Goal: Task Accomplishment & Management: Complete application form

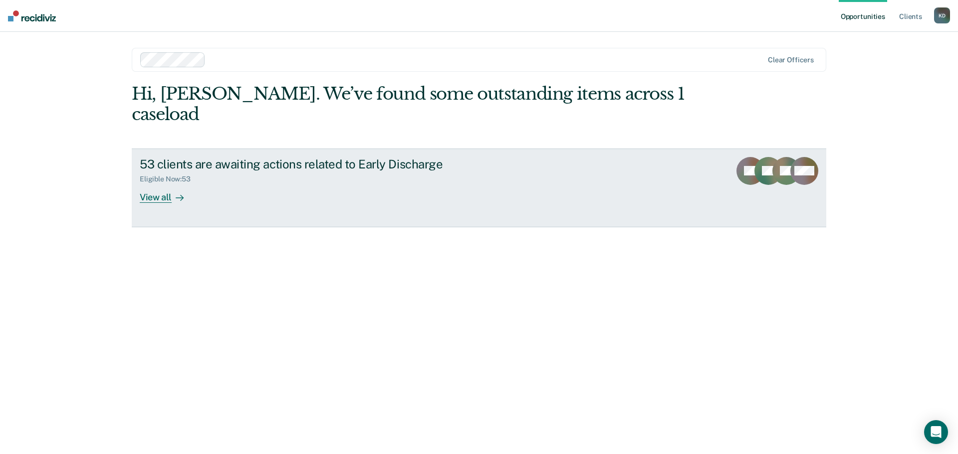
click at [160, 184] on div "View all" at bounding box center [168, 193] width 56 height 19
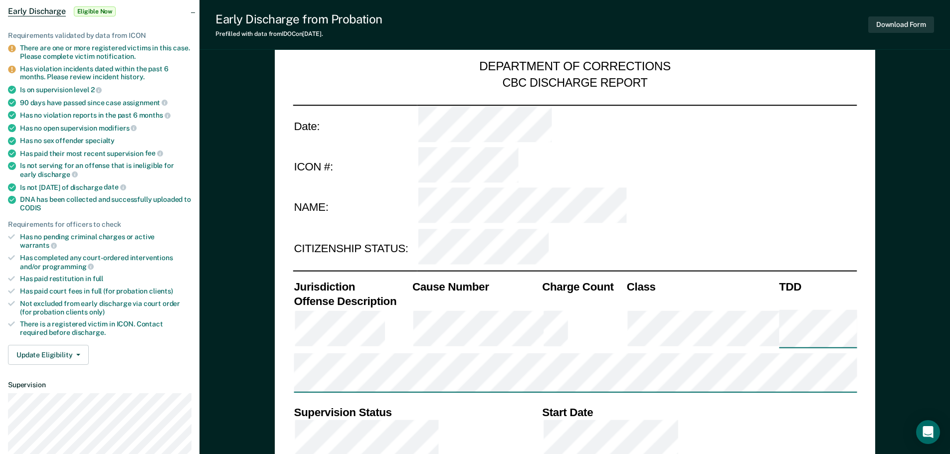
scroll to position [100, 0]
click at [32, 286] on div "Has paid court fees in full (for probation clients)" at bounding box center [106, 290] width 172 height 8
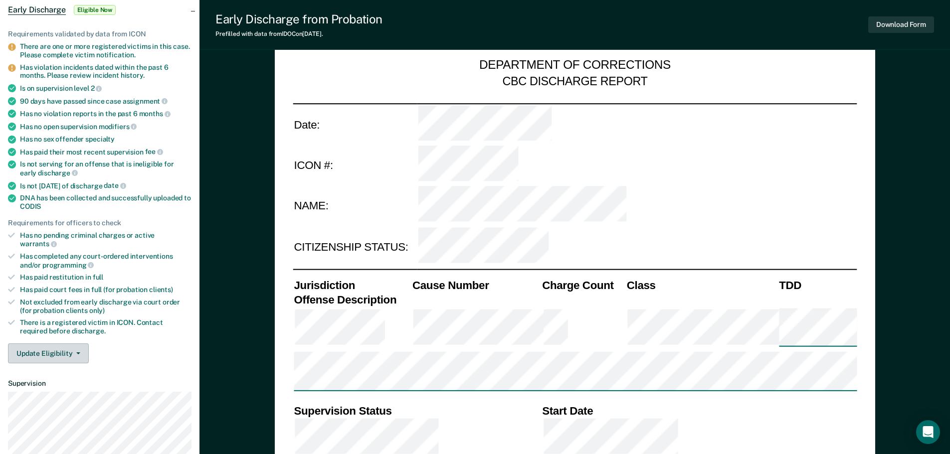
click at [54, 344] on button "Update Eligibility" at bounding box center [48, 354] width 81 height 20
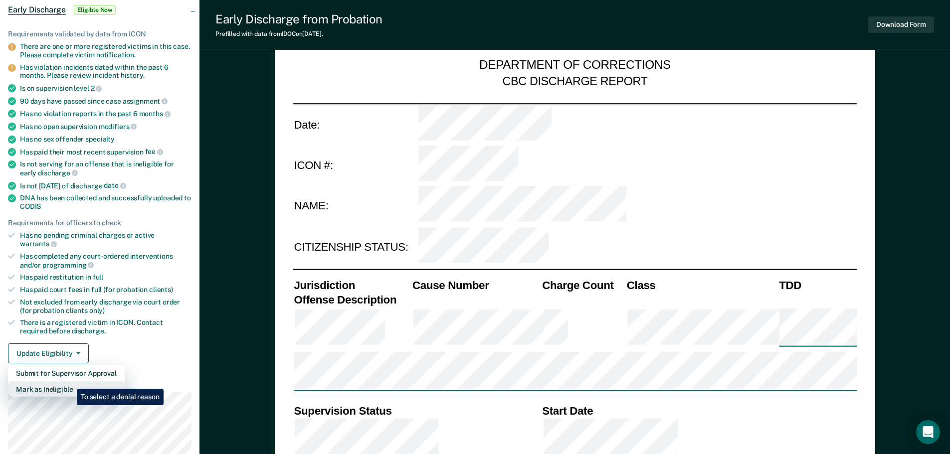
click at [69, 382] on button "Mark as Ineligible" at bounding box center [66, 390] width 117 height 16
type textarea "x"
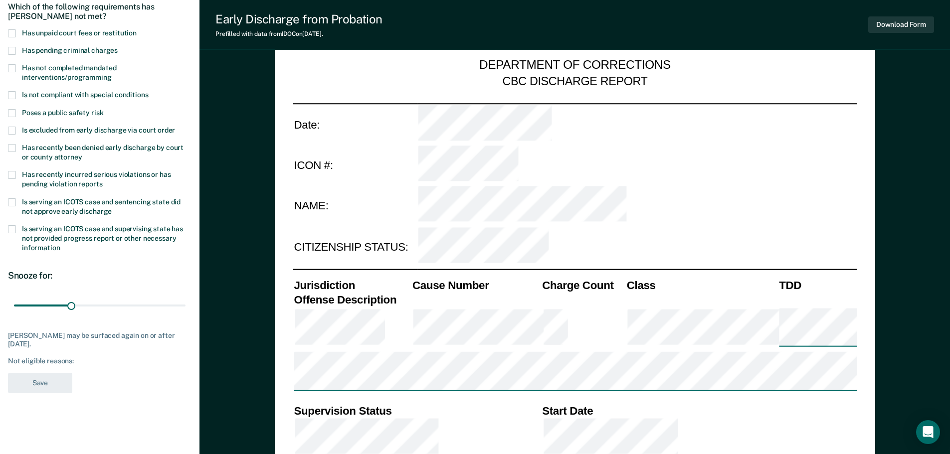
click at [10, 69] on span at bounding box center [12, 68] width 8 height 8
click at [11, 64] on span at bounding box center [12, 68] width 8 height 8
click at [15, 31] on span at bounding box center [12, 33] width 8 height 8
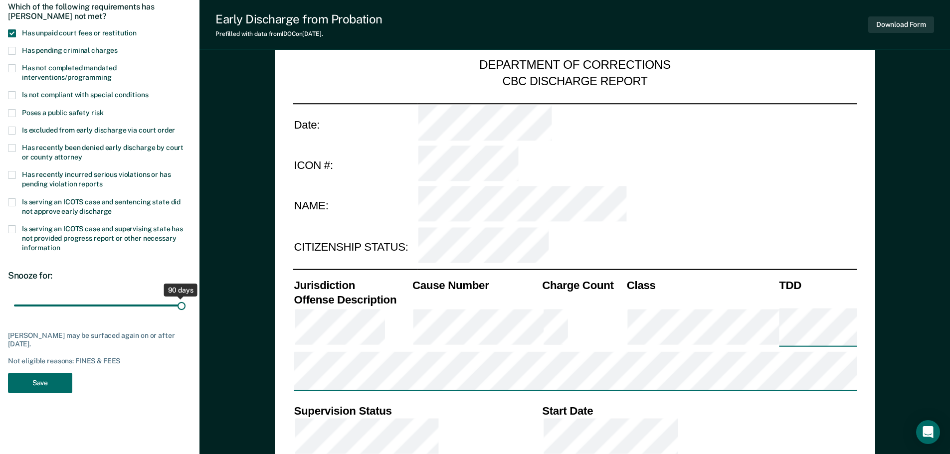
drag, startPoint x: 70, startPoint y: 307, endPoint x: 186, endPoint y: 308, distance: 115.7
type input "90"
click at [186, 308] on input "range" at bounding box center [100, 305] width 172 height 17
click at [44, 378] on button "Save" at bounding box center [40, 383] width 64 height 20
type textarea "x"
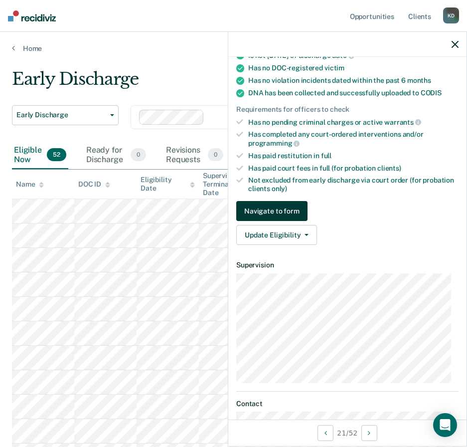
scroll to position [200, 0]
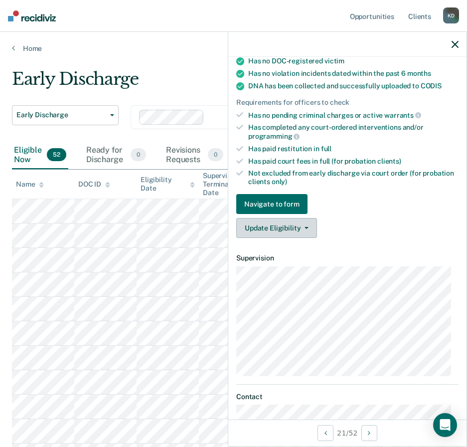
click at [285, 228] on button "Update Eligibility" at bounding box center [276, 228] width 81 height 20
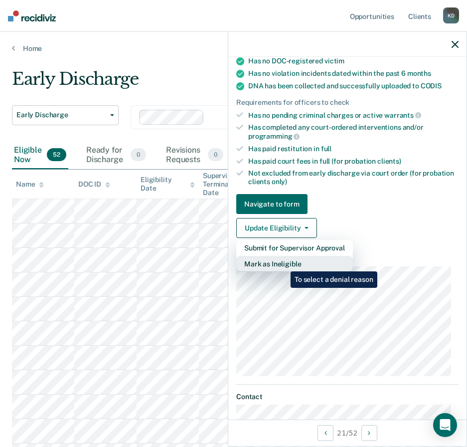
click at [283, 264] on button "Mark as Ineligible" at bounding box center [294, 264] width 117 height 16
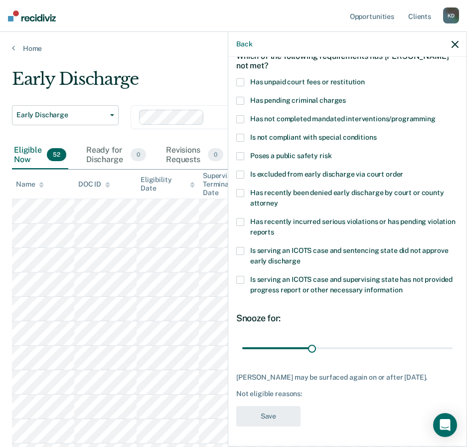
scroll to position [62, 0]
drag, startPoint x: 309, startPoint y: 340, endPoint x: 477, endPoint y: 345, distance: 168.7
type input "90"
click at [453, 345] on input "range" at bounding box center [347, 347] width 211 height 17
click at [241, 78] on span at bounding box center [240, 82] width 8 height 8
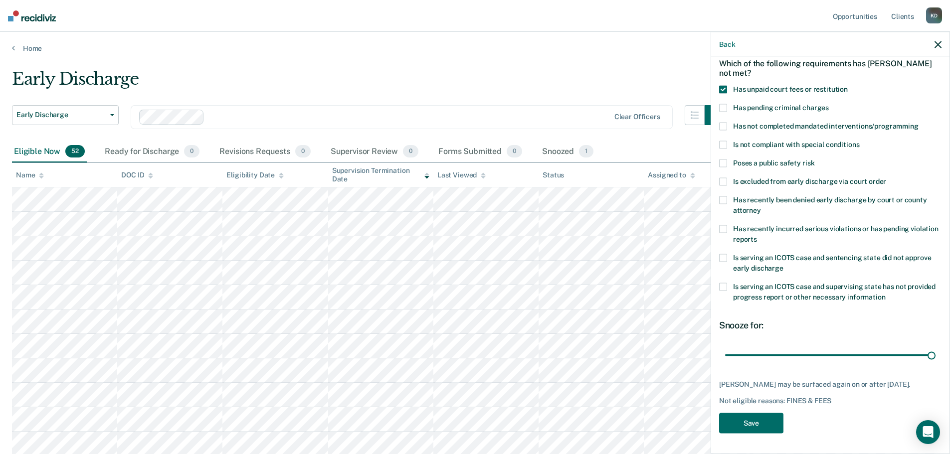
scroll to position [54, 0]
click at [760, 425] on button "Save" at bounding box center [751, 424] width 64 height 20
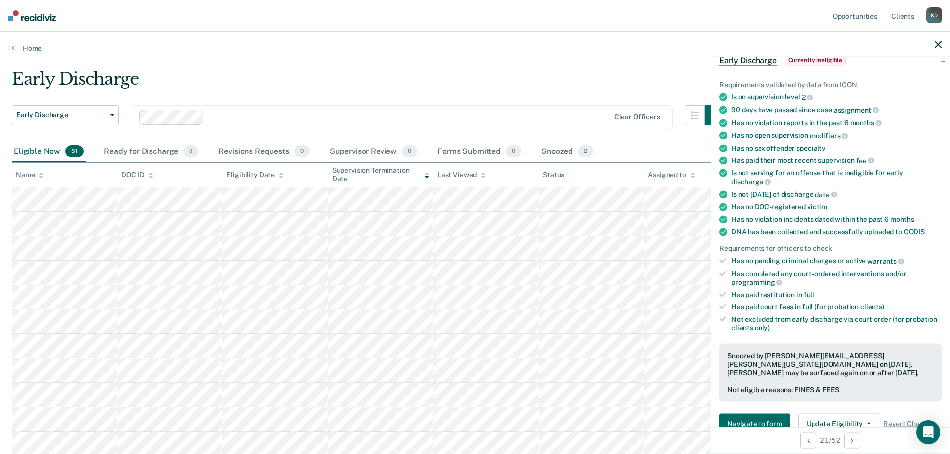
scroll to position [0, 0]
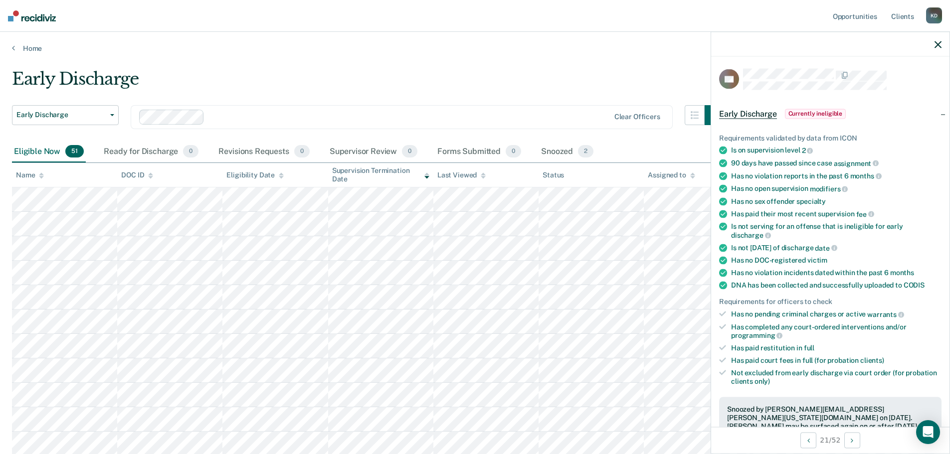
click at [932, 45] on div at bounding box center [830, 44] width 238 height 25
click at [937, 46] on icon "button" at bounding box center [938, 44] width 7 height 7
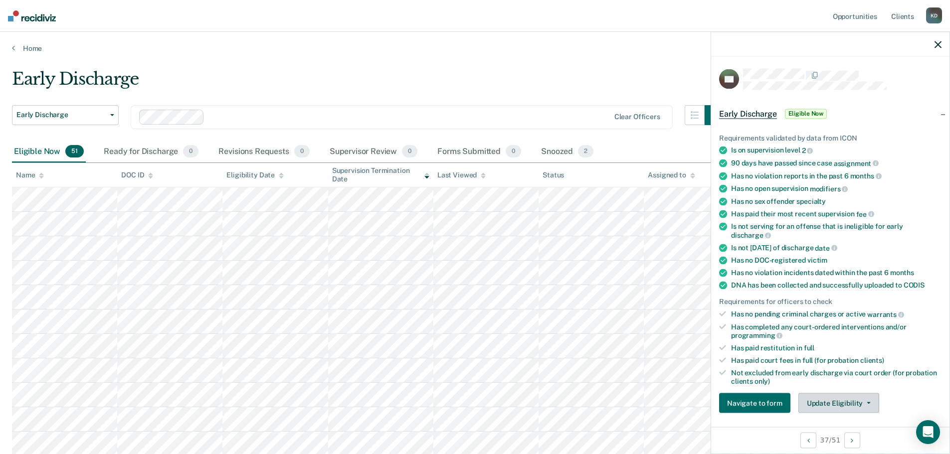
click at [828, 403] on button "Update Eligibility" at bounding box center [839, 404] width 81 height 20
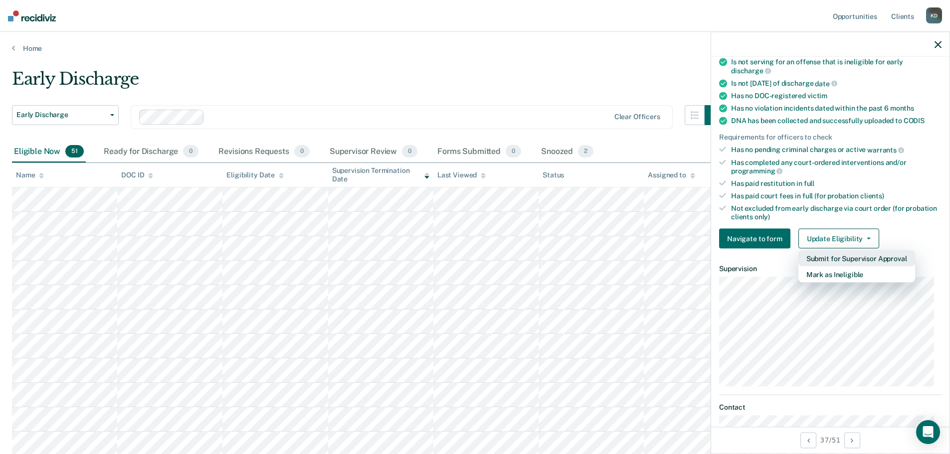
scroll to position [203, 0]
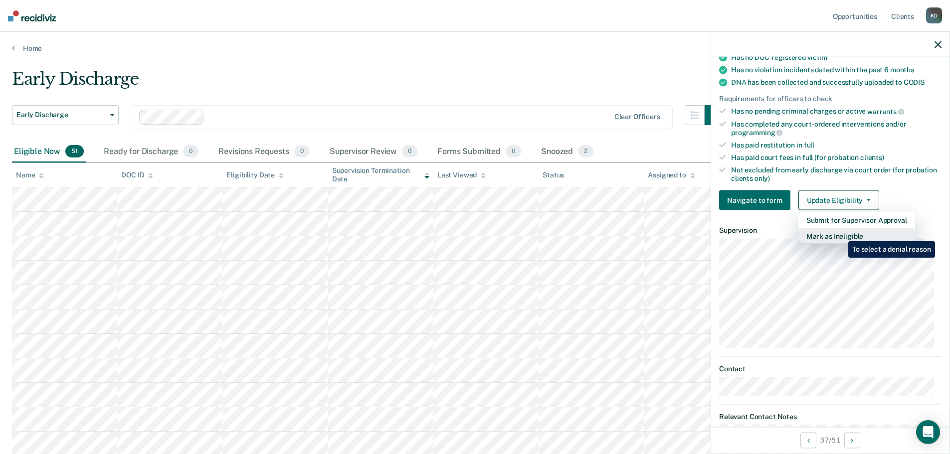
click at [841, 234] on button "Mark as Ineligible" at bounding box center [857, 236] width 117 height 16
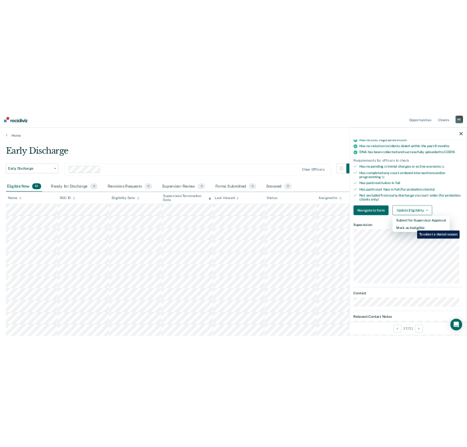
scroll to position [46, 0]
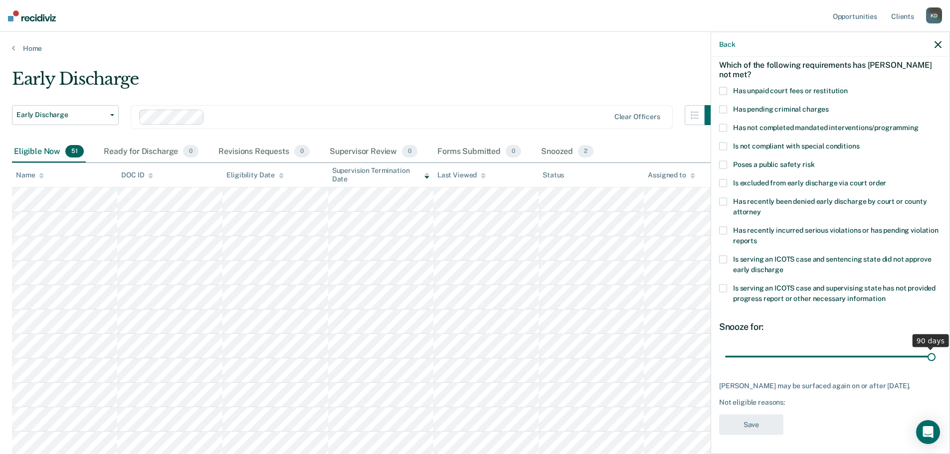
drag, startPoint x: 793, startPoint y: 357, endPoint x: 932, endPoint y: 362, distance: 139.3
type input "90"
click at [932, 362] on input "range" at bounding box center [830, 356] width 211 height 17
click at [728, 85] on div "Which of the following requirements has [PERSON_NAME] not met?" at bounding box center [830, 69] width 222 height 35
drag, startPoint x: 726, startPoint y: 87, endPoint x: 727, endPoint y: 95, distance: 8.0
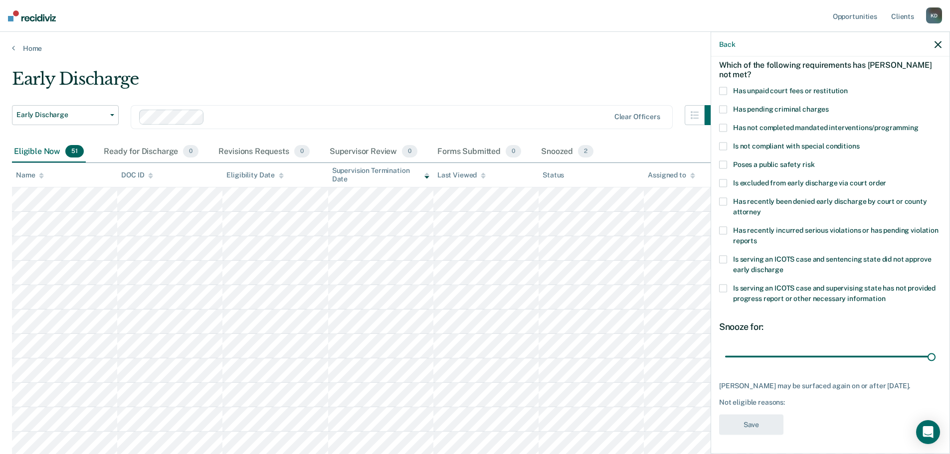
click at [726, 87] on span at bounding box center [723, 91] width 8 height 8
click at [760, 435] on button "Save" at bounding box center [751, 425] width 64 height 20
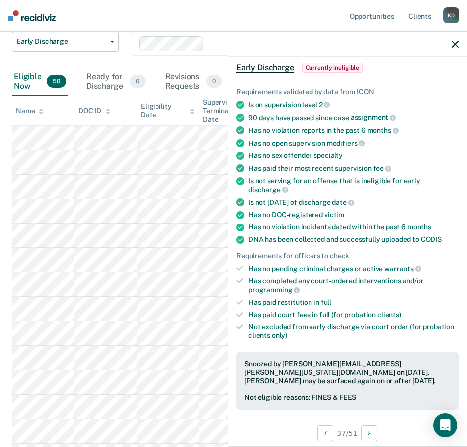
scroll to position [150, 0]
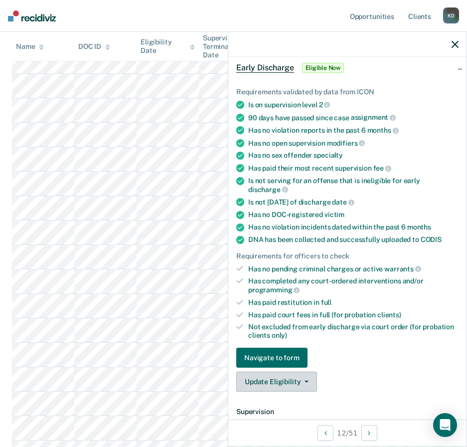
click at [277, 388] on button "Update Eligibility" at bounding box center [276, 382] width 81 height 20
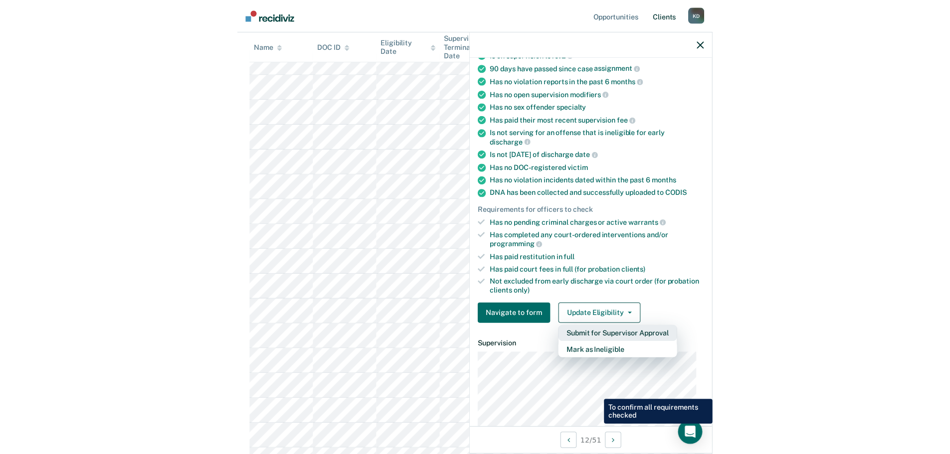
scroll to position [0, 0]
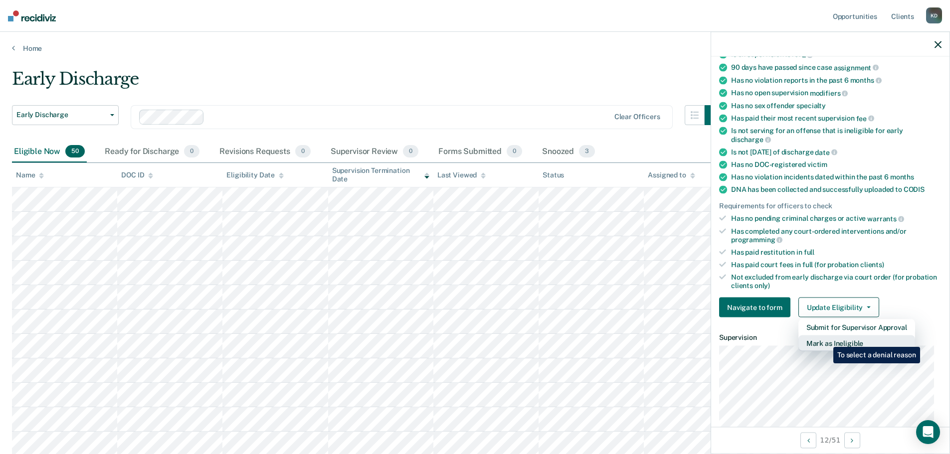
click at [826, 340] on button "Mark as Ineligible" at bounding box center [857, 344] width 117 height 16
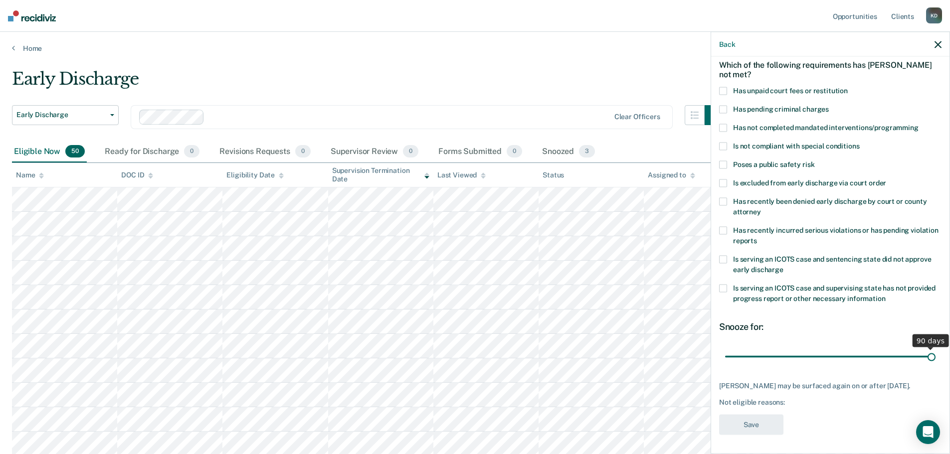
drag, startPoint x: 790, startPoint y: 356, endPoint x: 927, endPoint y: 357, distance: 136.7
type input "90"
click at [927, 357] on input "range" at bounding box center [830, 356] width 211 height 17
click at [726, 89] on span at bounding box center [723, 91] width 8 height 8
click at [759, 424] on button "Save" at bounding box center [751, 425] width 64 height 20
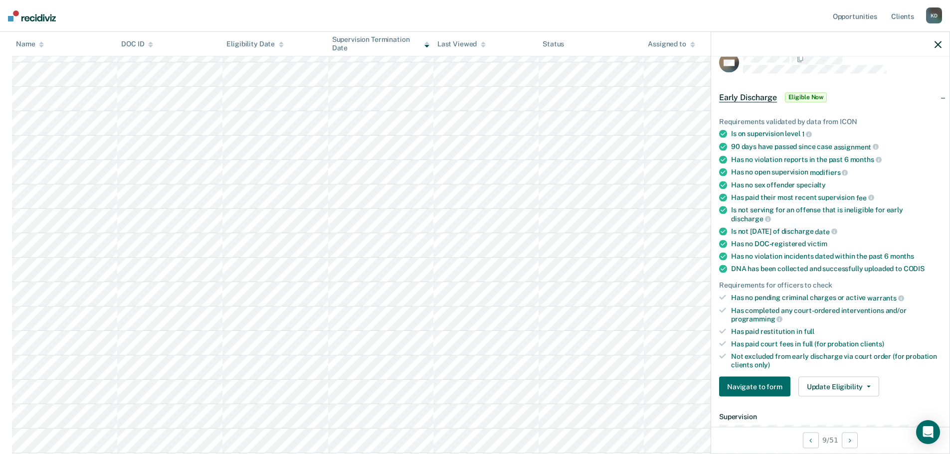
scroll to position [0, 0]
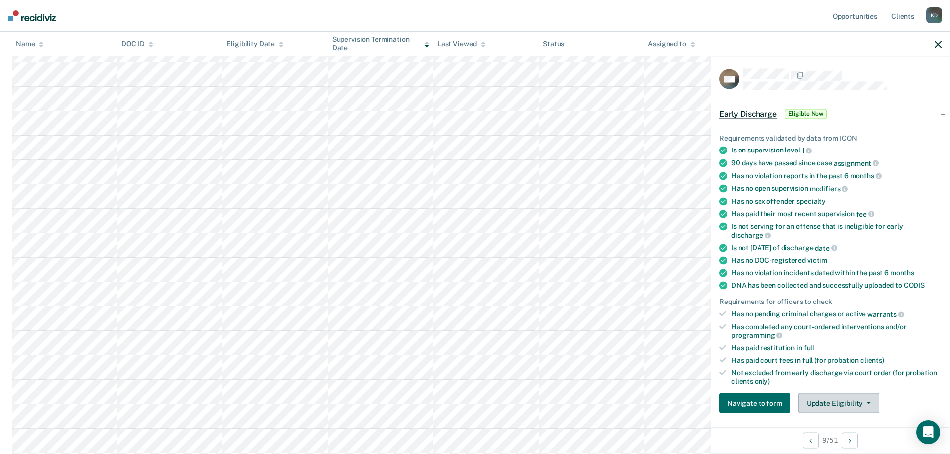
click at [834, 403] on button "Update Eligibility" at bounding box center [839, 404] width 81 height 20
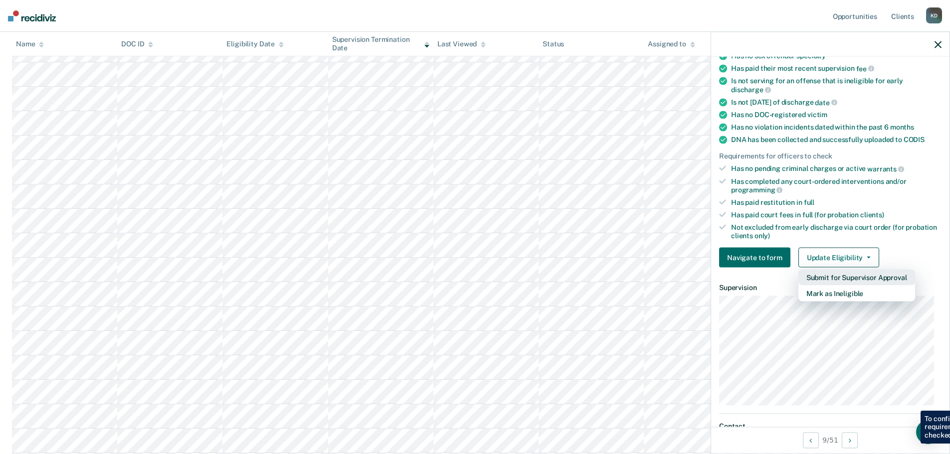
scroll to position [203, 0]
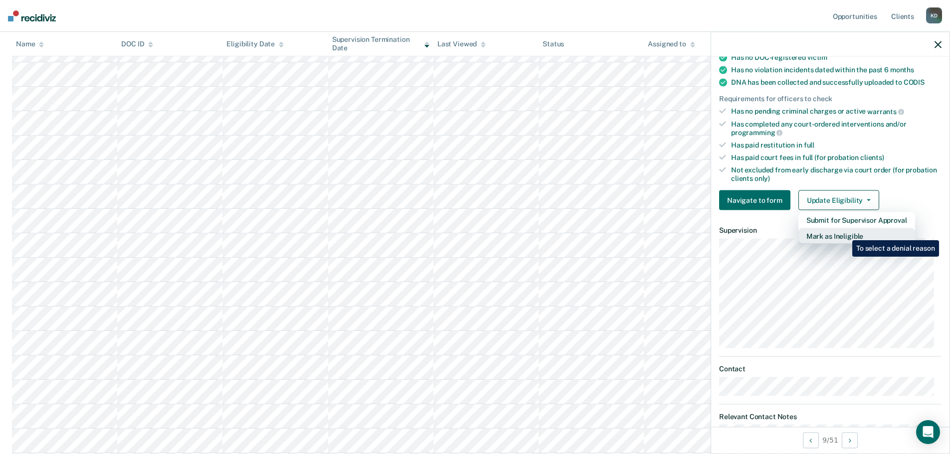
click at [845, 233] on button "Mark as Ineligible" at bounding box center [857, 236] width 117 height 16
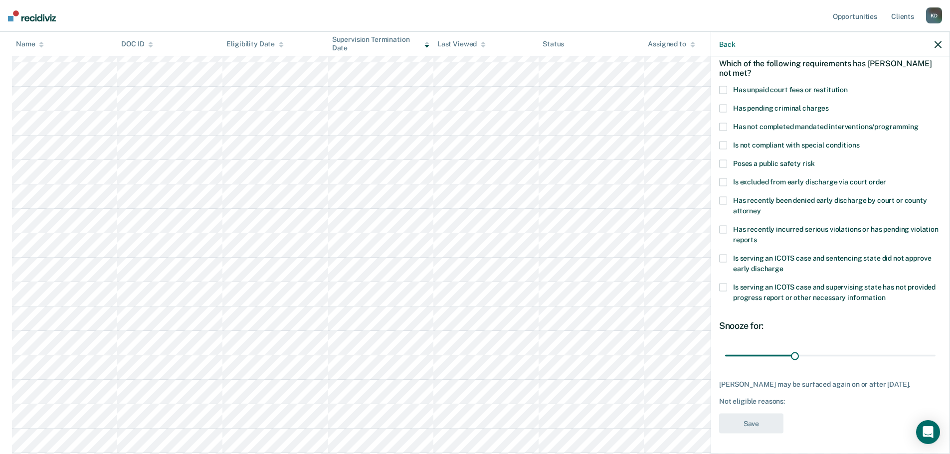
scroll to position [46, 0]
drag, startPoint x: 725, startPoint y: 92, endPoint x: 724, endPoint y: 98, distance: 6.0
click at [724, 92] on span at bounding box center [723, 91] width 8 height 8
click at [755, 420] on button "Save" at bounding box center [751, 425] width 64 height 20
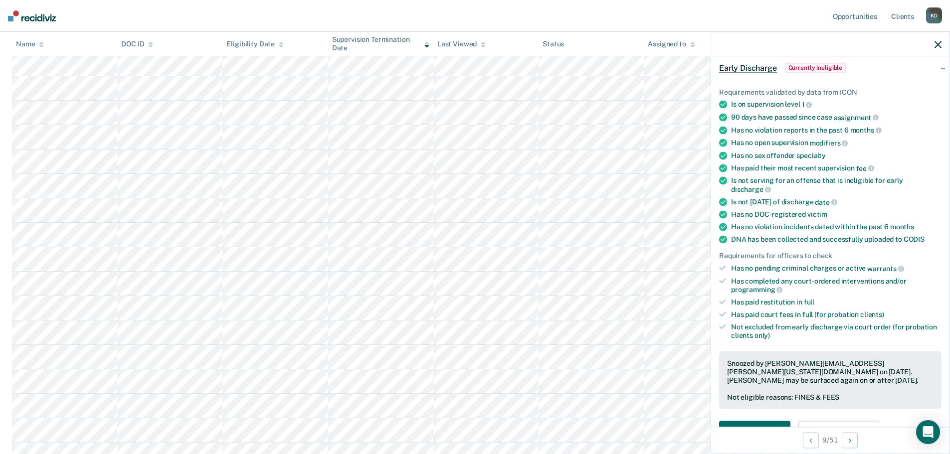
scroll to position [200, 0]
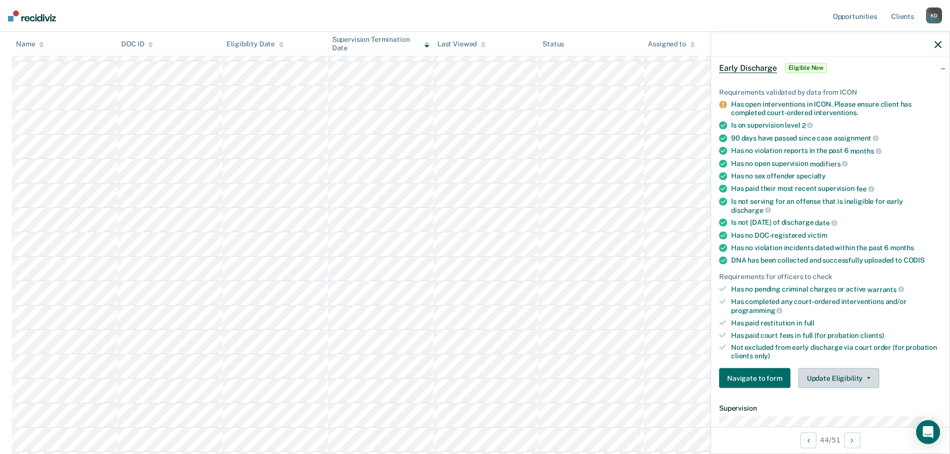
click at [818, 380] on button "Update Eligibility" at bounding box center [839, 379] width 81 height 20
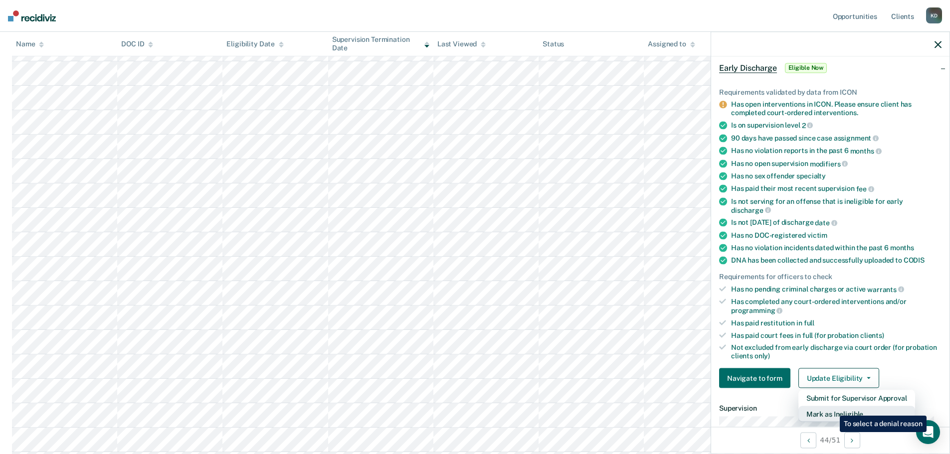
click at [833, 409] on button "Mark as Ineligible" at bounding box center [857, 415] width 117 height 16
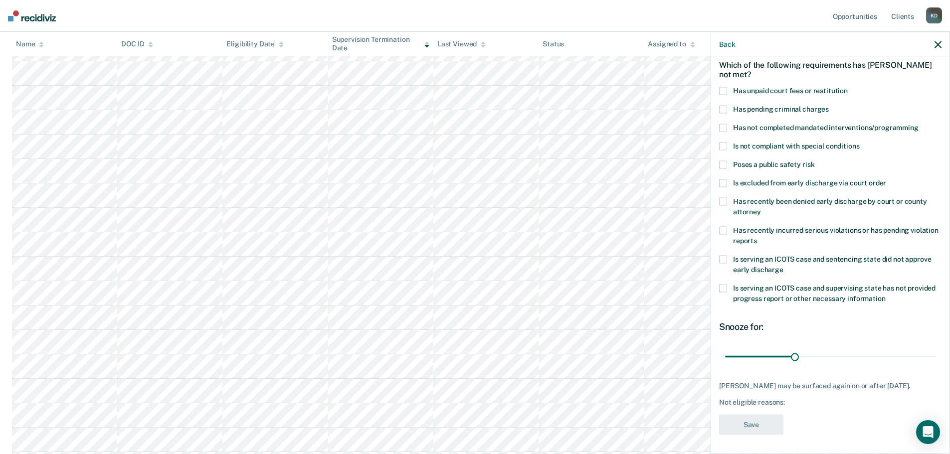
click at [727, 91] on span at bounding box center [723, 91] width 8 height 8
click at [726, 128] on span at bounding box center [723, 128] width 8 height 8
click at [747, 421] on button "Save" at bounding box center [751, 425] width 64 height 20
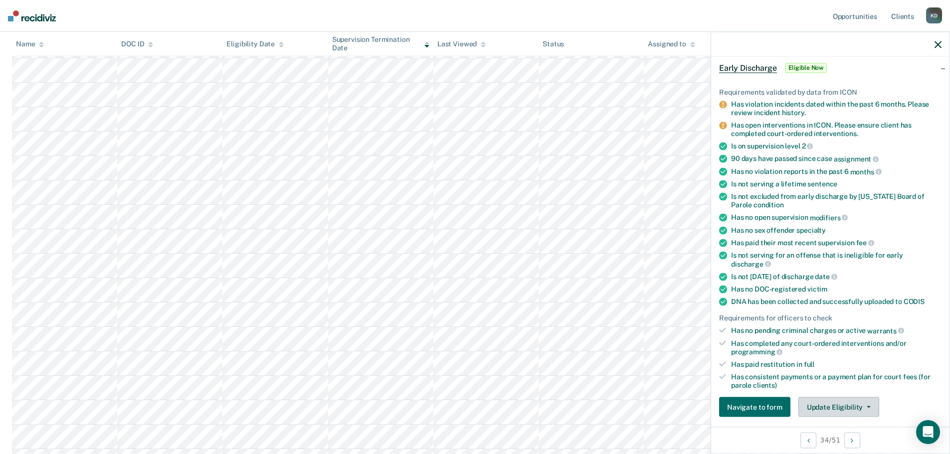
click at [813, 406] on button "Update Eligibility" at bounding box center [839, 408] width 81 height 20
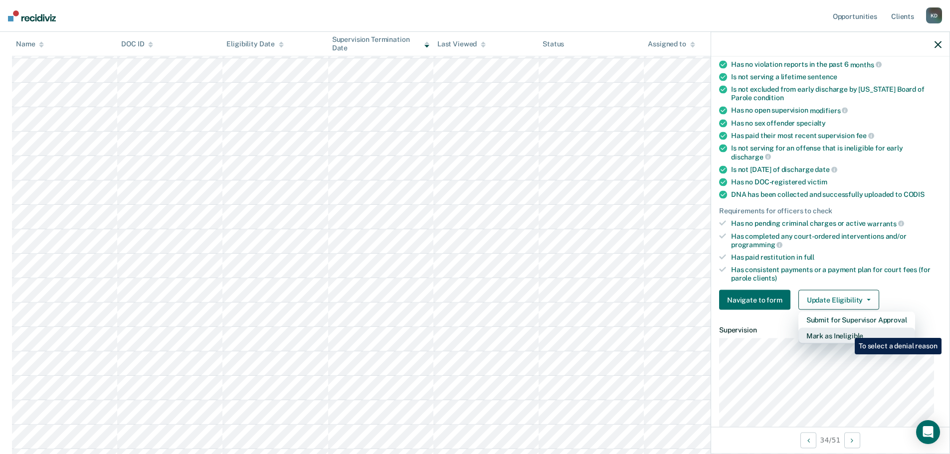
click at [848, 331] on button "Mark as Ineligible" at bounding box center [857, 336] width 117 height 16
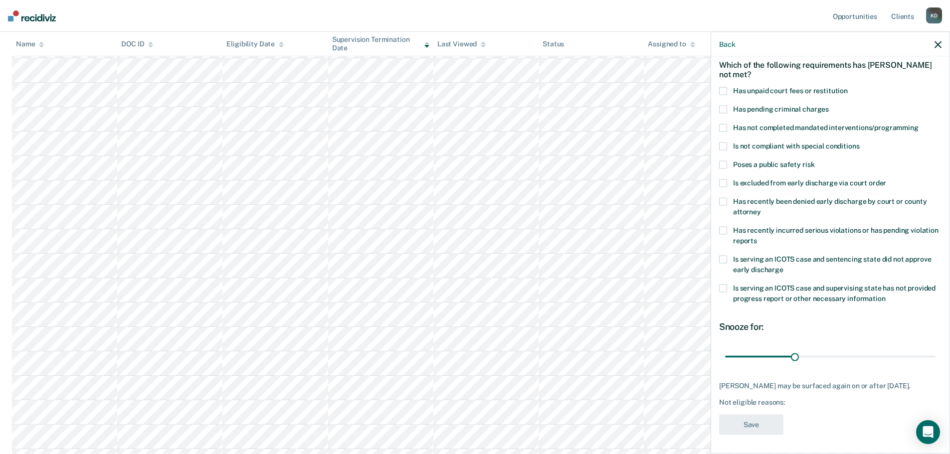
scroll to position [449, 0]
click at [726, 88] on span at bounding box center [723, 91] width 8 height 8
click at [725, 126] on span at bounding box center [723, 128] width 8 height 8
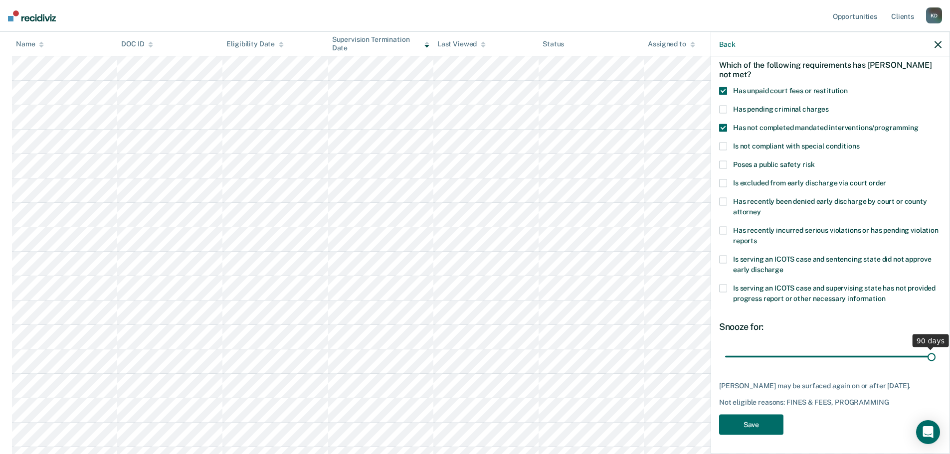
drag, startPoint x: 792, startPoint y: 356, endPoint x: 950, endPoint y: 358, distance: 158.2
type input "90"
click at [936, 358] on input "range" at bounding box center [830, 356] width 211 height 17
click at [723, 231] on span at bounding box center [723, 231] width 8 height 8
click at [726, 230] on span at bounding box center [723, 231] width 8 height 8
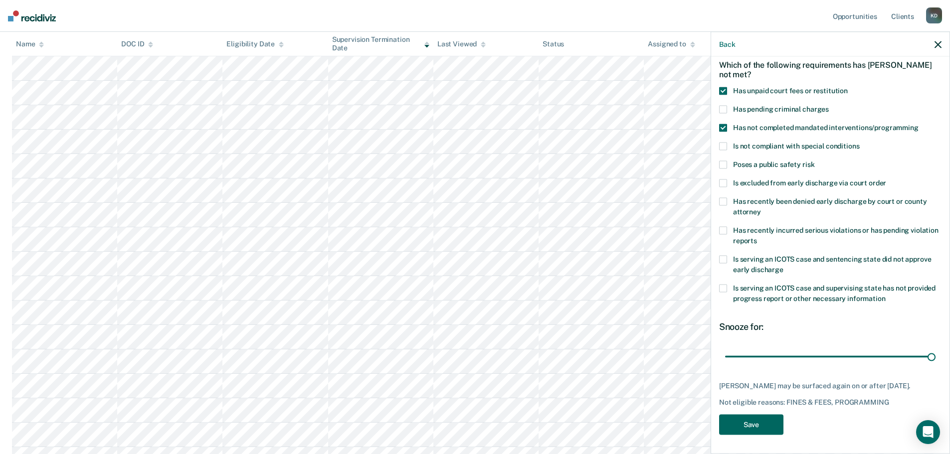
click at [762, 436] on button "Save" at bounding box center [751, 425] width 64 height 20
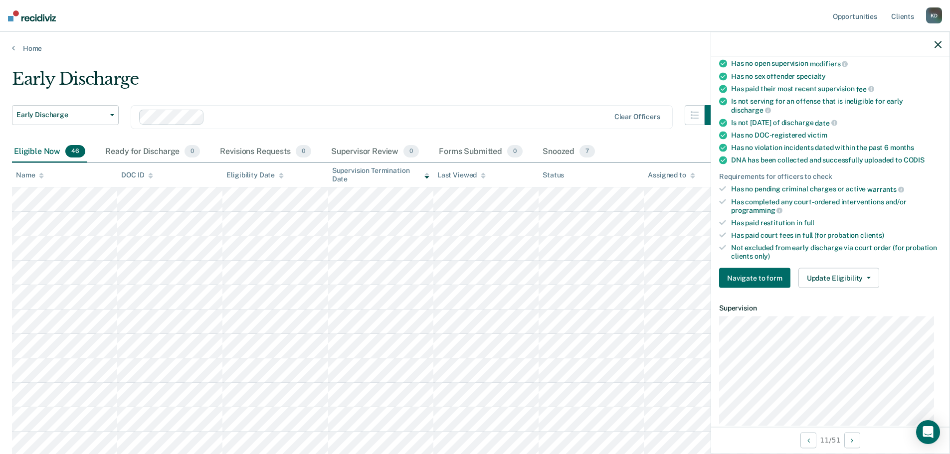
scroll to position [236, 0]
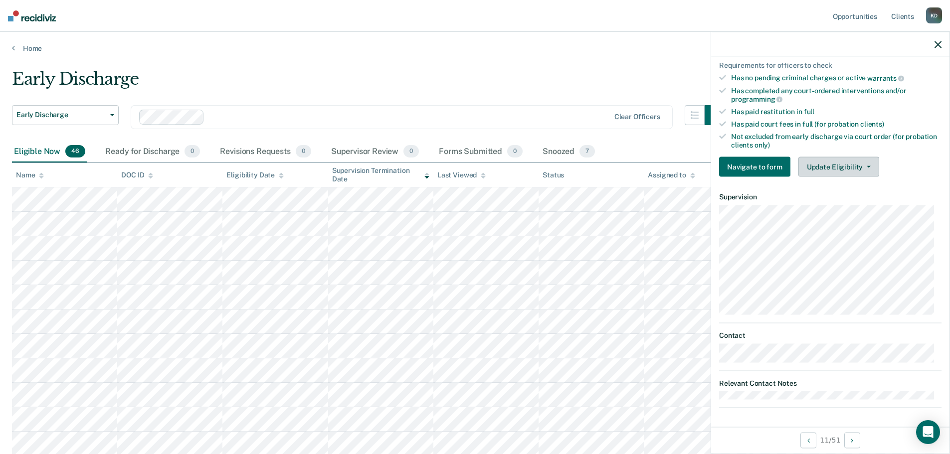
click at [832, 170] on button "Update Eligibility" at bounding box center [839, 167] width 81 height 20
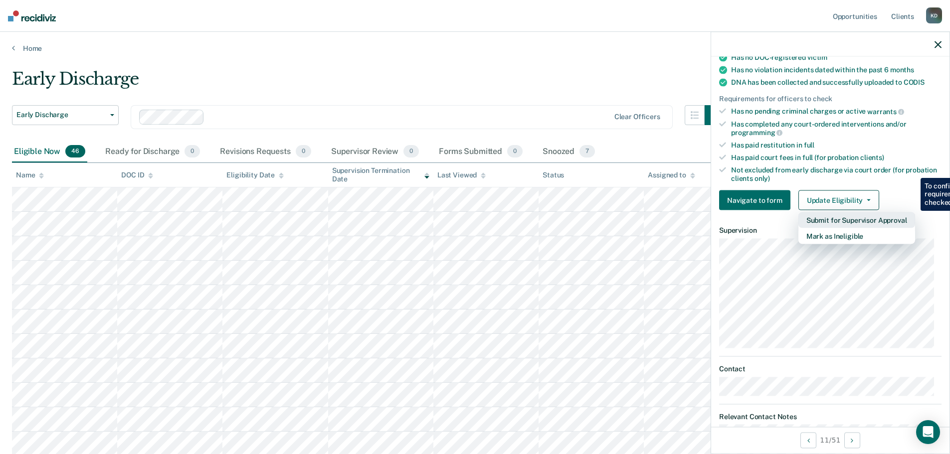
scroll to position [187, 0]
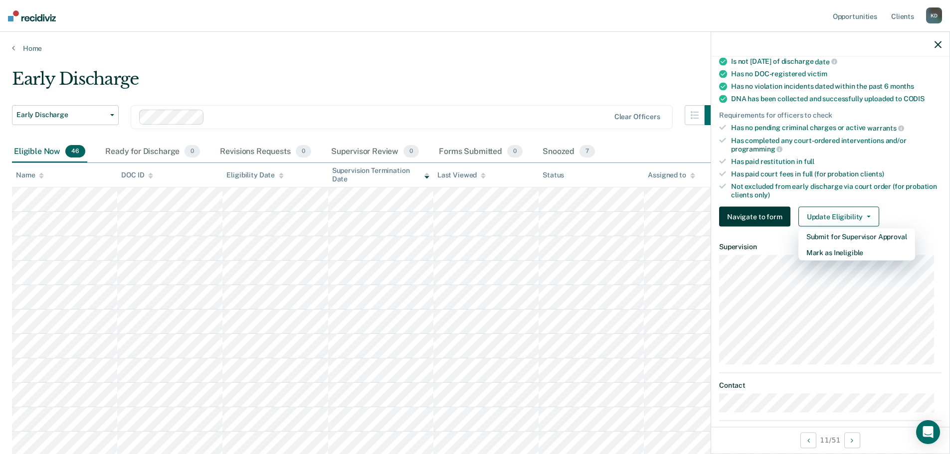
click at [749, 220] on button "Navigate to form" at bounding box center [754, 217] width 71 height 20
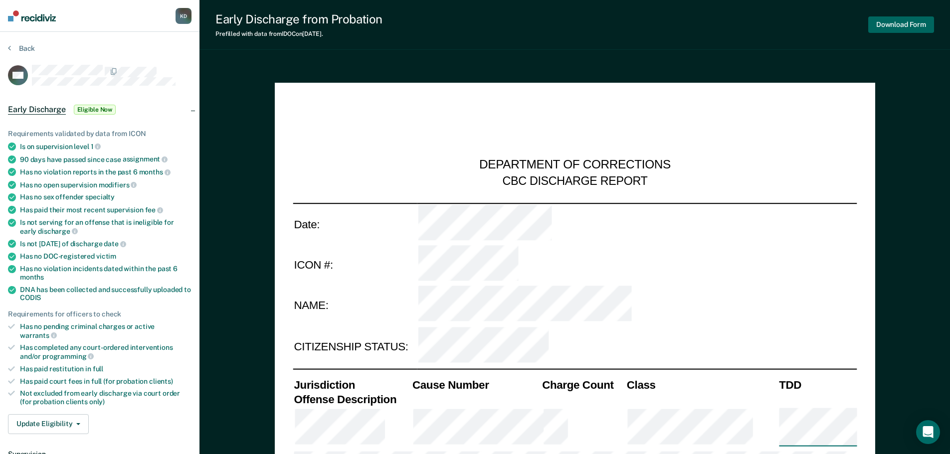
click at [883, 25] on button "Download Form" at bounding box center [902, 24] width 66 height 16
click at [716, 285] on td at bounding box center [637, 305] width 440 height 41
click at [70, 418] on button "Update Eligibility" at bounding box center [48, 425] width 81 height 20
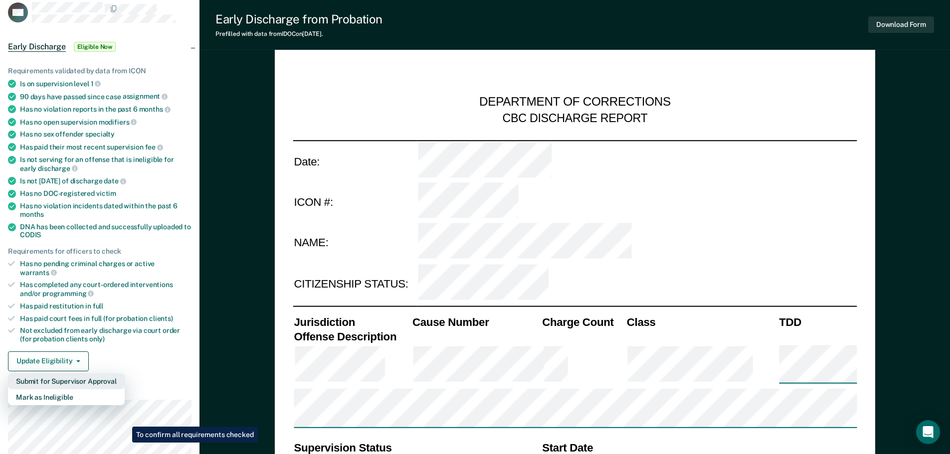
scroll to position [100, 0]
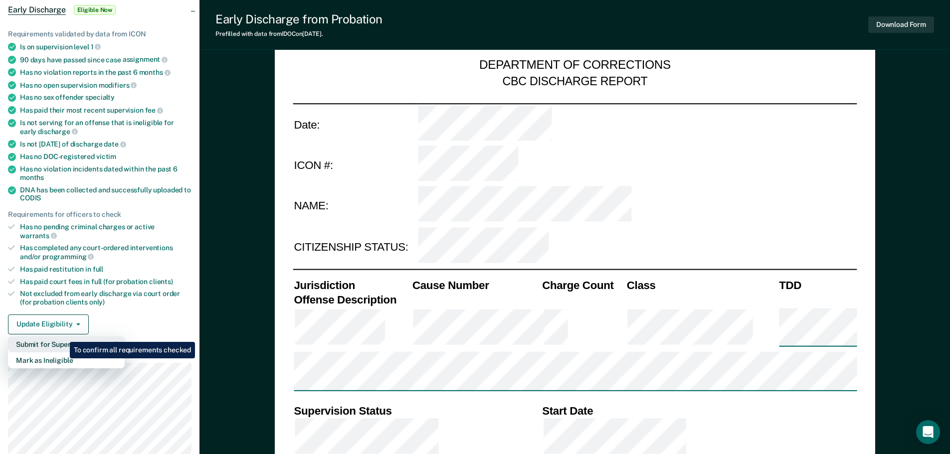
click at [62, 337] on button "Submit for Supervisor Approval" at bounding box center [66, 345] width 117 height 16
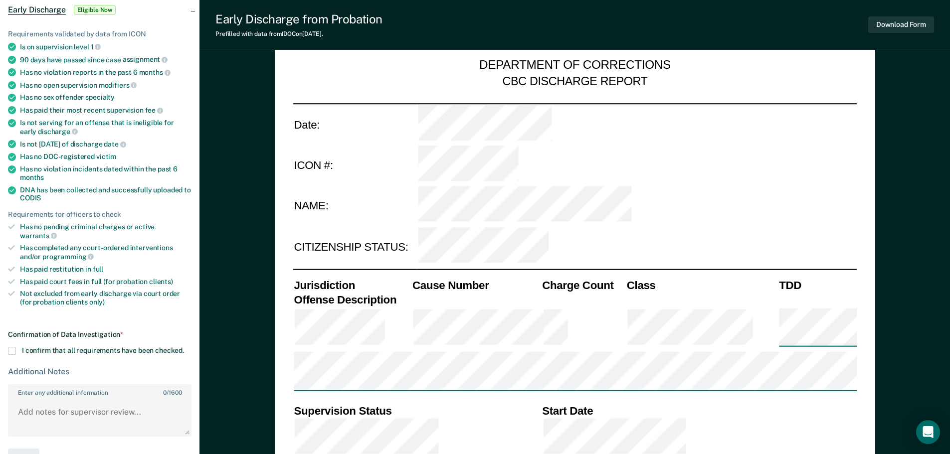
click at [6, 347] on section "Back WC Early Discharge Eligible Now Requirements validated by data from ICON I…" at bounding box center [100, 207] width 200 height 551
click at [9, 347] on span at bounding box center [12, 351] width 8 height 8
click at [184, 347] on input "I confirm that all requirements have been checked." at bounding box center [184, 347] width 0 height 0
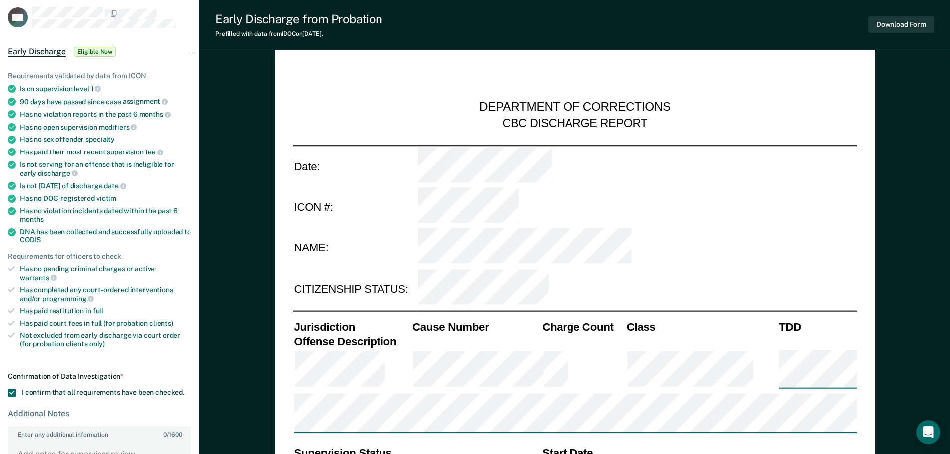
scroll to position [0, 0]
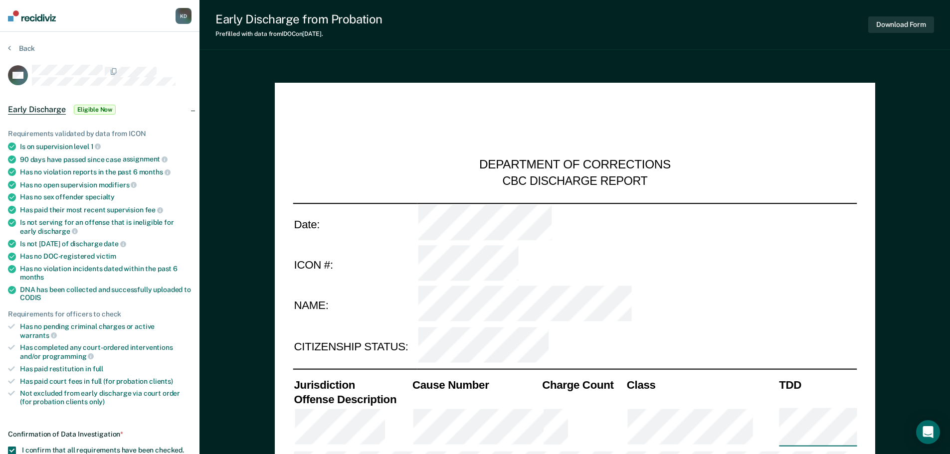
click at [88, 111] on span "Eligible Now" at bounding box center [95, 110] width 42 height 10
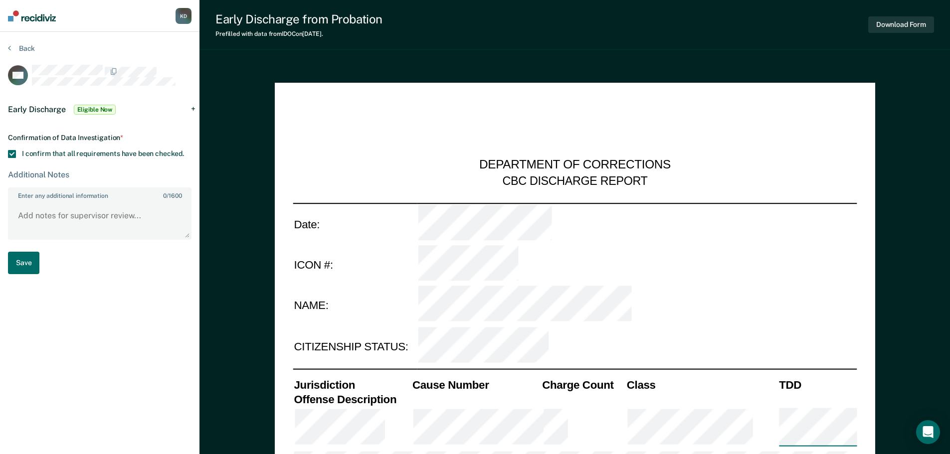
click at [13, 151] on span at bounding box center [12, 154] width 8 height 8
click at [184, 150] on input "I confirm that all requirements have been checked." at bounding box center [184, 150] width 0 height 0
click at [18, 44] on button "Back" at bounding box center [21, 48] width 27 height 9
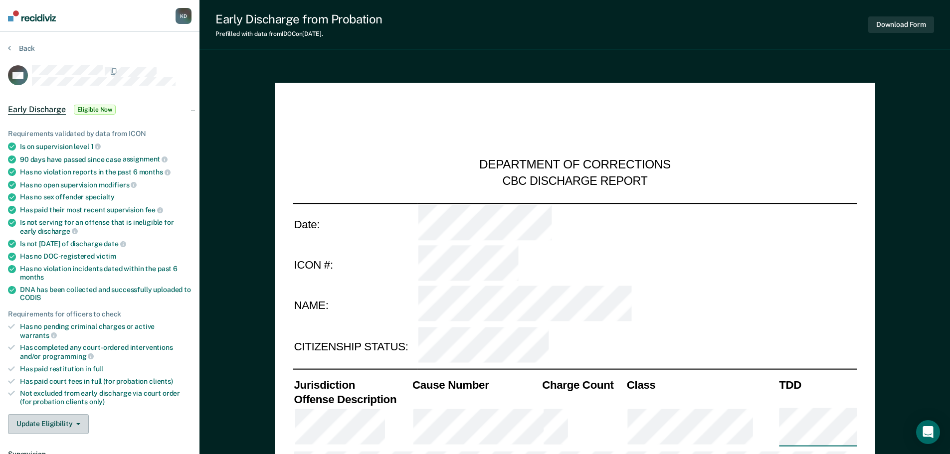
click at [54, 417] on button "Update Eligibility" at bounding box center [48, 425] width 81 height 20
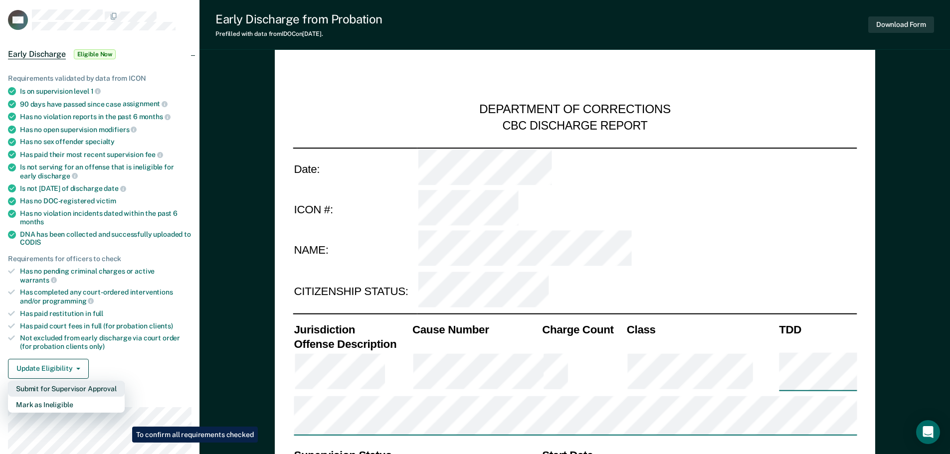
scroll to position [100, 0]
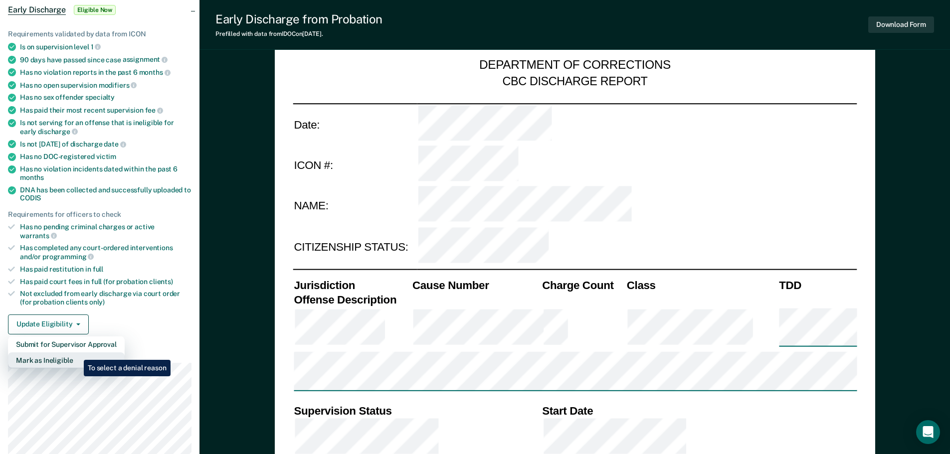
click at [76, 353] on button "Mark as Ineligible" at bounding box center [66, 361] width 117 height 16
type textarea "x"
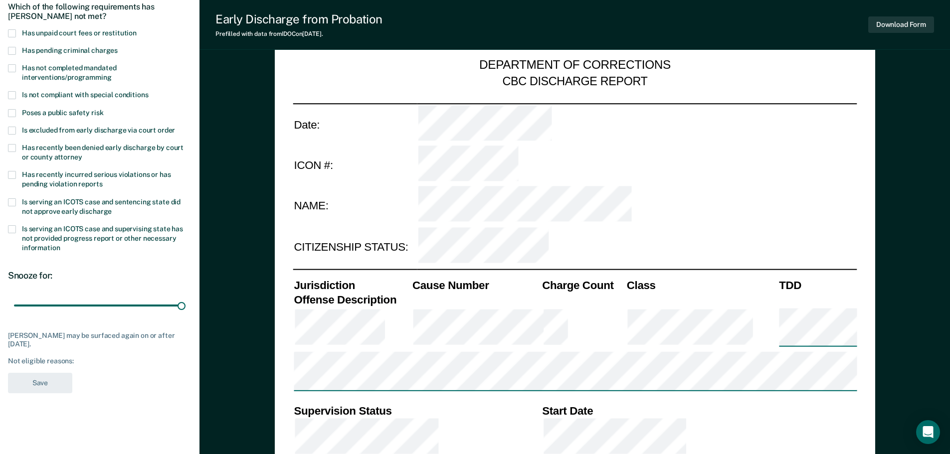
drag, startPoint x: 70, startPoint y: 305, endPoint x: 98, endPoint y: 366, distance: 66.5
type input "90"
click at [186, 314] on input "range" at bounding box center [100, 305] width 172 height 17
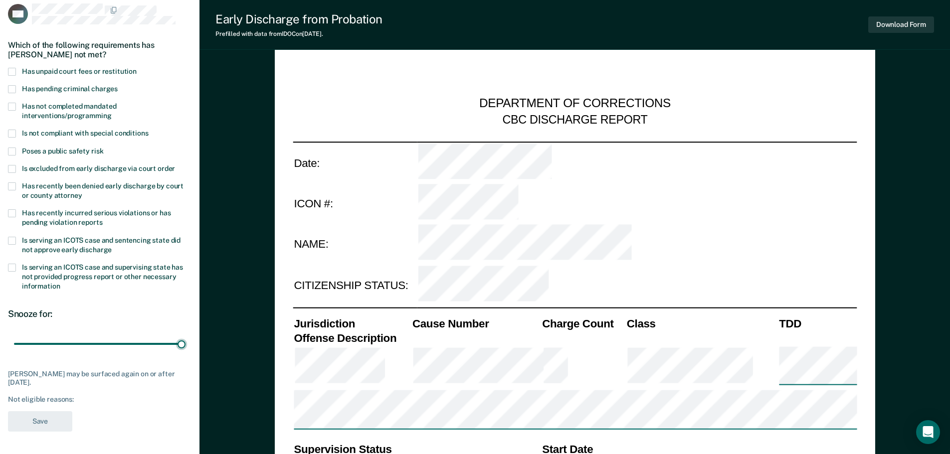
scroll to position [50, 0]
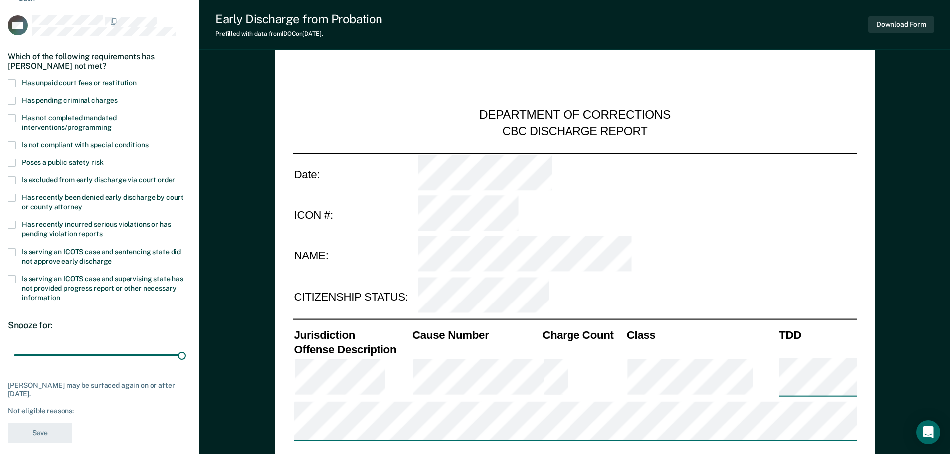
click at [17, 119] on label "Has not completed mandated interventions/programming" at bounding box center [100, 123] width 184 height 19
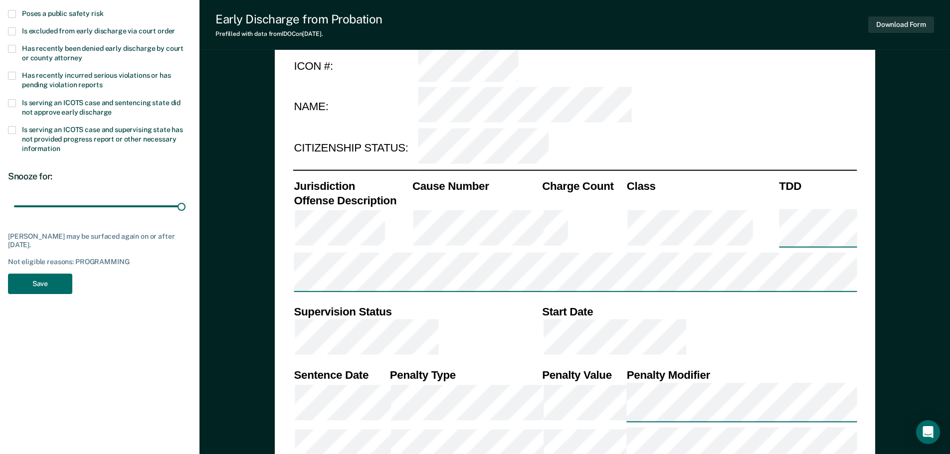
scroll to position [200, 0]
click at [56, 284] on button "Save" at bounding box center [40, 283] width 64 height 20
type textarea "x"
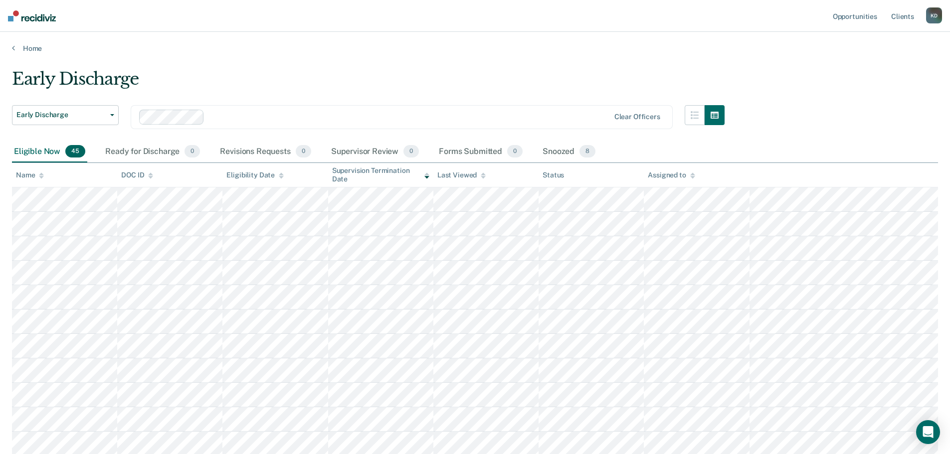
drag, startPoint x: 785, startPoint y: 69, endPoint x: 794, endPoint y: 70, distance: 9.0
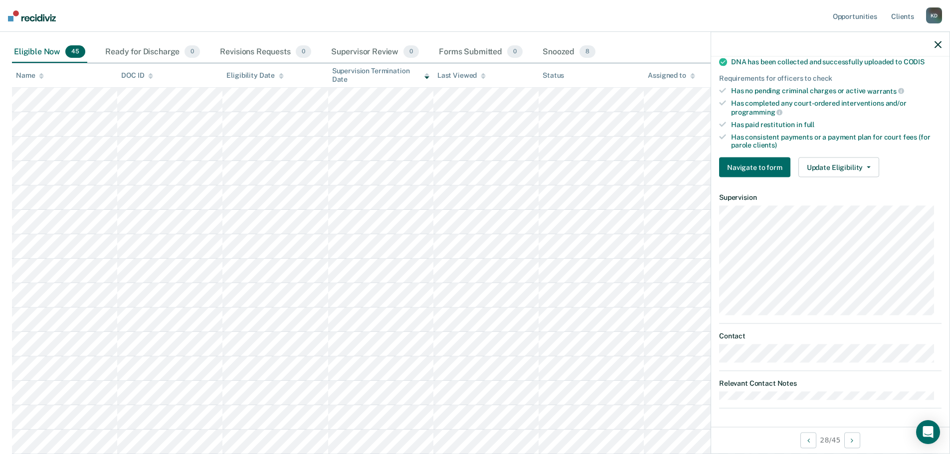
scroll to position [257, 0]
click at [836, 170] on button "Update Eligibility" at bounding box center [839, 167] width 81 height 20
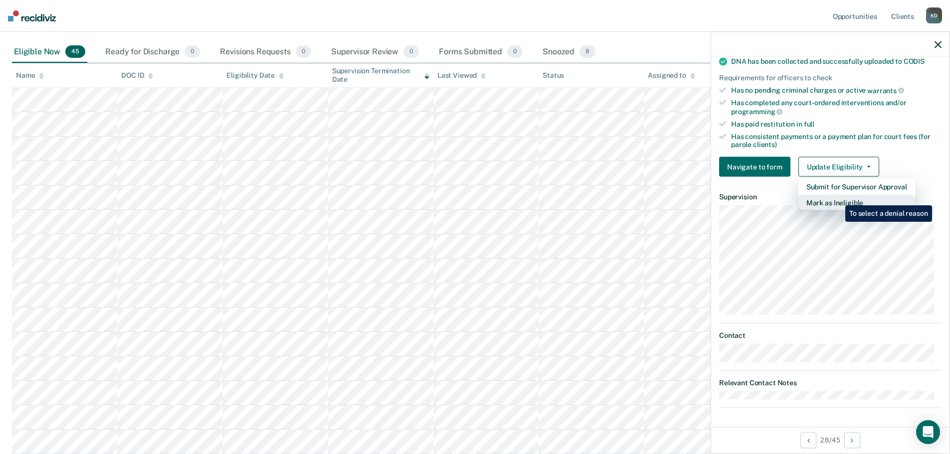
click at [838, 198] on button "Mark as Ineligible" at bounding box center [857, 203] width 117 height 16
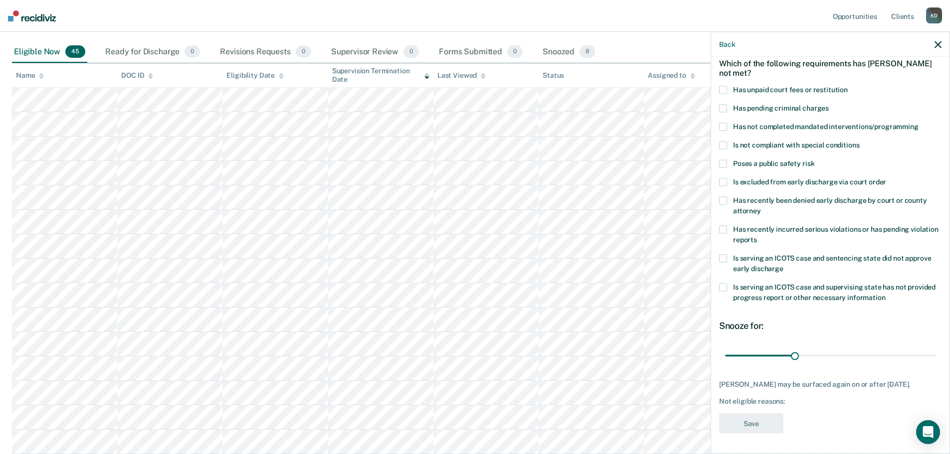
scroll to position [46, 0]
click at [725, 89] on span at bounding box center [723, 91] width 8 height 8
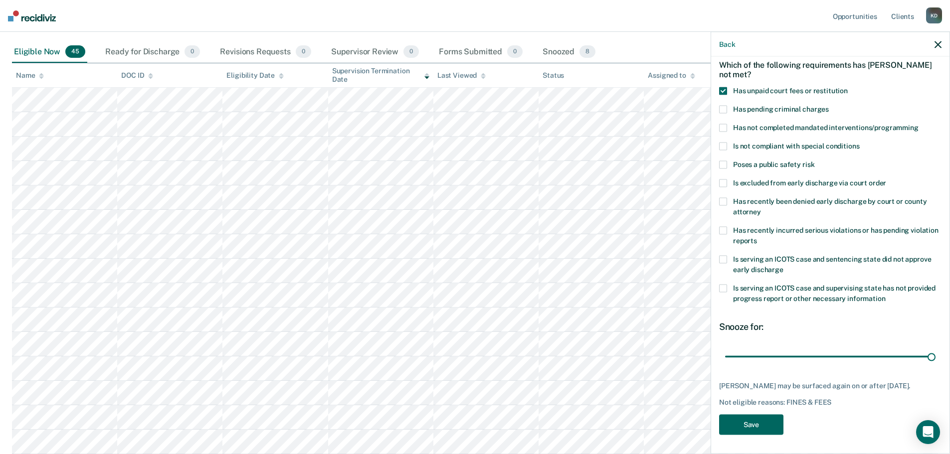
drag, startPoint x: 790, startPoint y: 355, endPoint x: 740, endPoint y: 442, distance: 100.5
type input "90"
click at [936, 361] on input "range" at bounding box center [830, 356] width 211 height 17
click at [737, 434] on button "Save" at bounding box center [751, 425] width 64 height 20
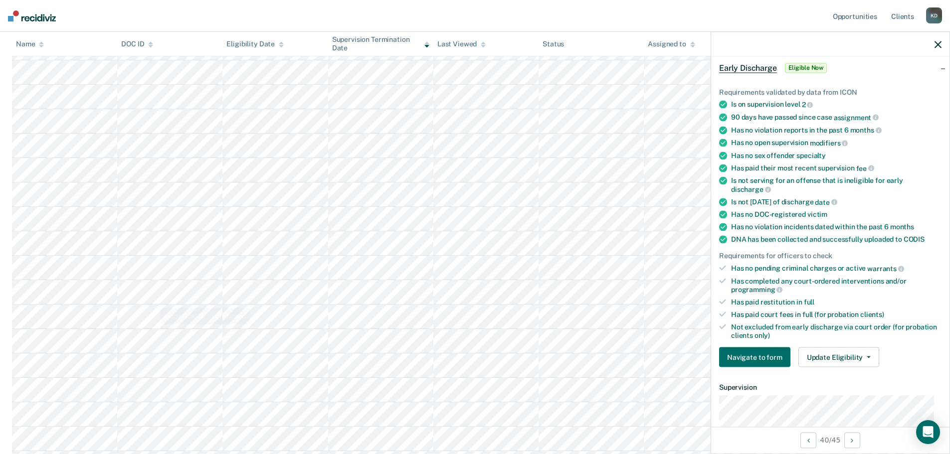
scroll to position [299, 0]
click at [822, 357] on button "Update Eligibility" at bounding box center [839, 358] width 81 height 20
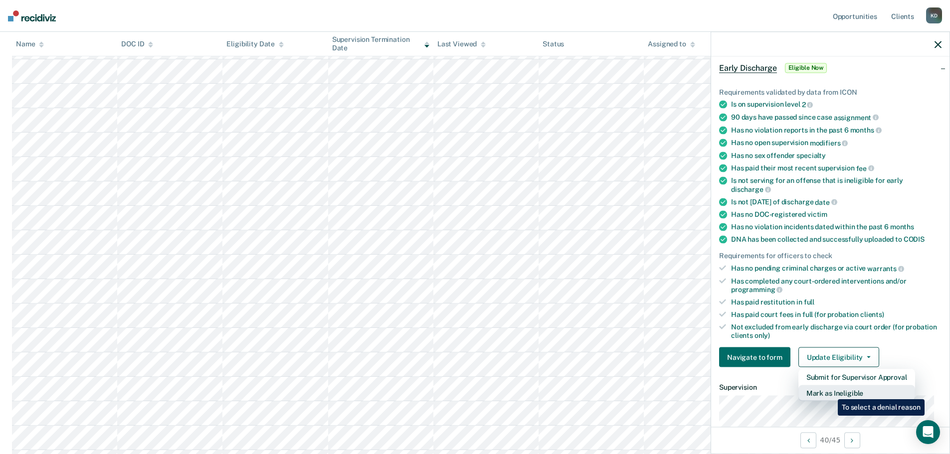
click at [831, 392] on button "Mark as Ineligible" at bounding box center [857, 394] width 117 height 16
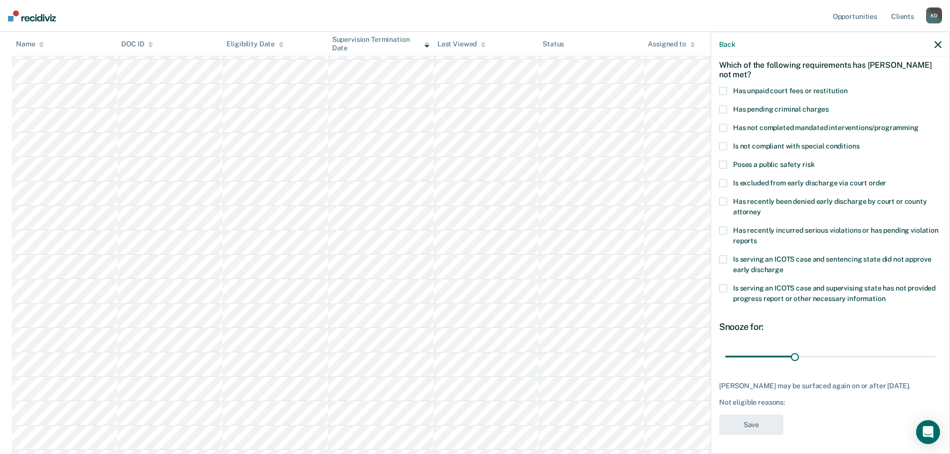
click at [726, 91] on span at bounding box center [723, 91] width 8 height 8
click at [725, 129] on span at bounding box center [723, 128] width 8 height 8
click at [725, 146] on span at bounding box center [723, 147] width 8 height 8
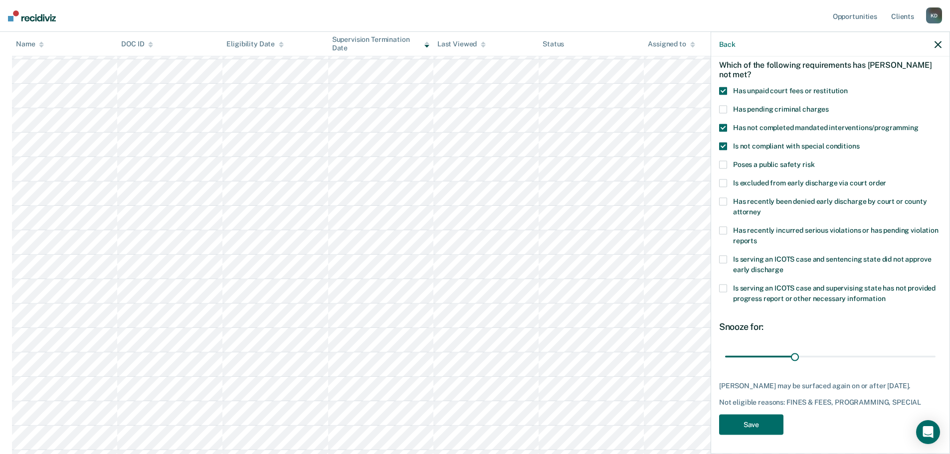
click at [716, 127] on div "AC Which of the following requirements has [PERSON_NAME] not met? Has unpaid co…" at bounding box center [830, 254] width 238 height 395
click at [720, 128] on span at bounding box center [723, 128] width 8 height 8
click at [756, 436] on button "Save" at bounding box center [751, 425] width 64 height 20
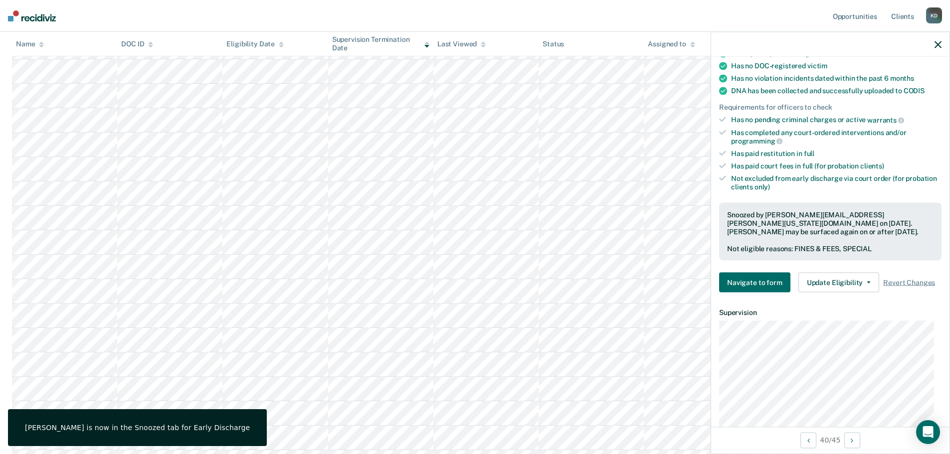
scroll to position [196, 0]
click at [848, 280] on button "Update Eligibility" at bounding box center [839, 282] width 81 height 20
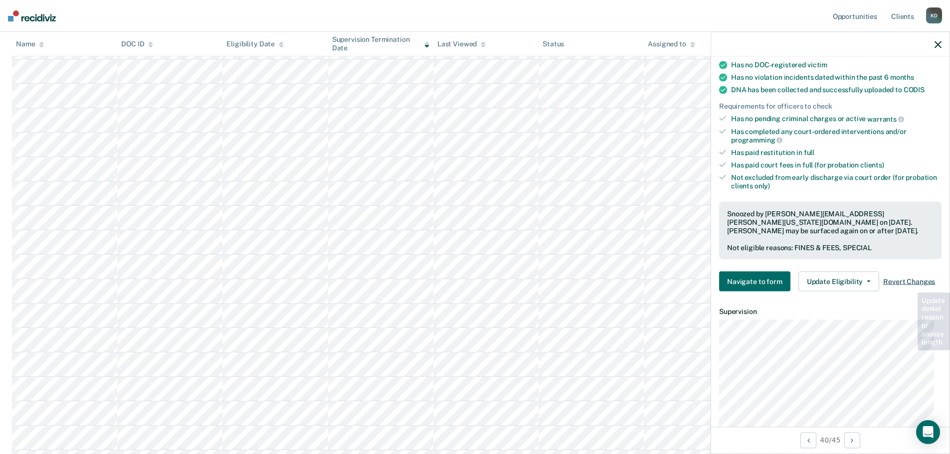
click at [897, 281] on span "Revert Changes" at bounding box center [909, 281] width 52 height 8
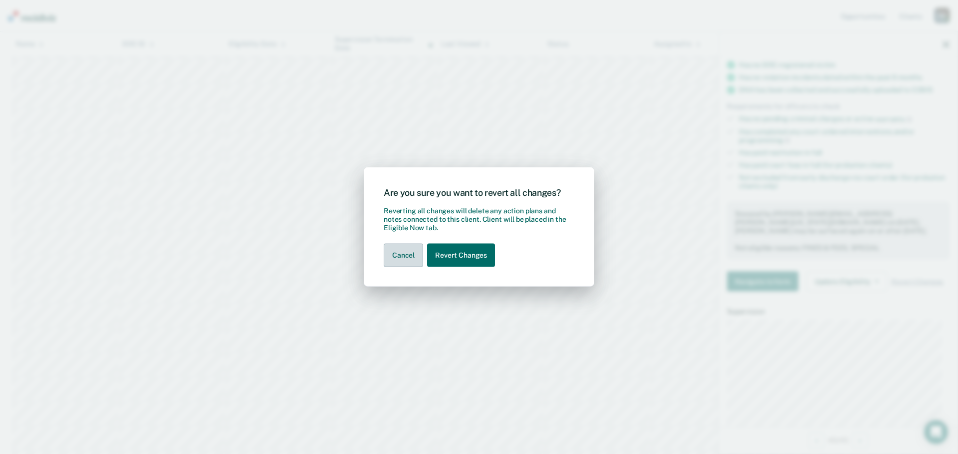
click at [416, 256] on button "Cancel" at bounding box center [403, 255] width 39 height 23
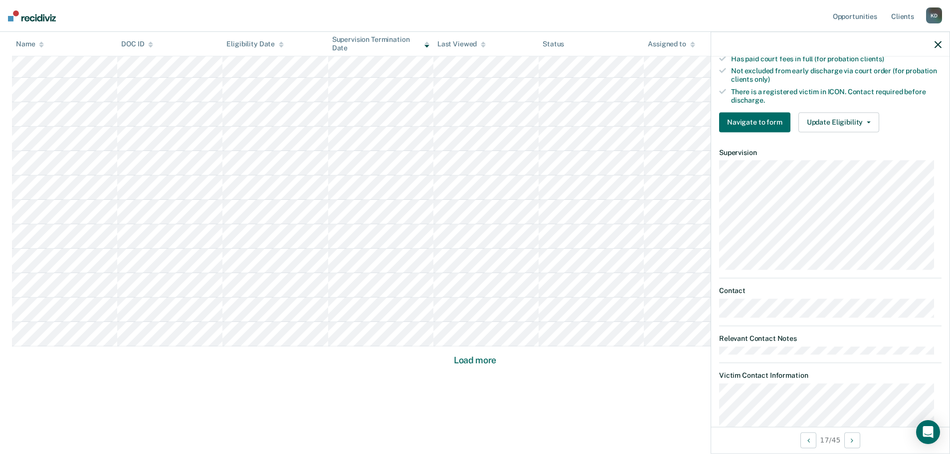
scroll to position [319, 0]
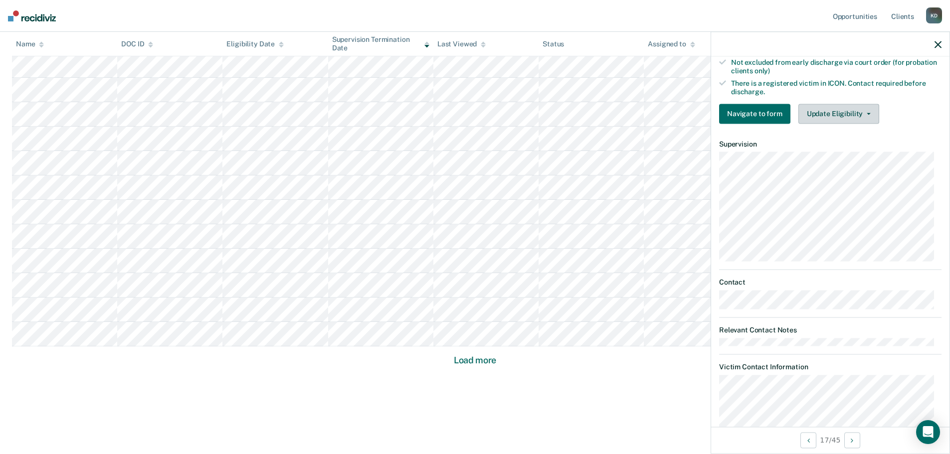
click at [823, 109] on button "Update Eligibility" at bounding box center [839, 114] width 81 height 20
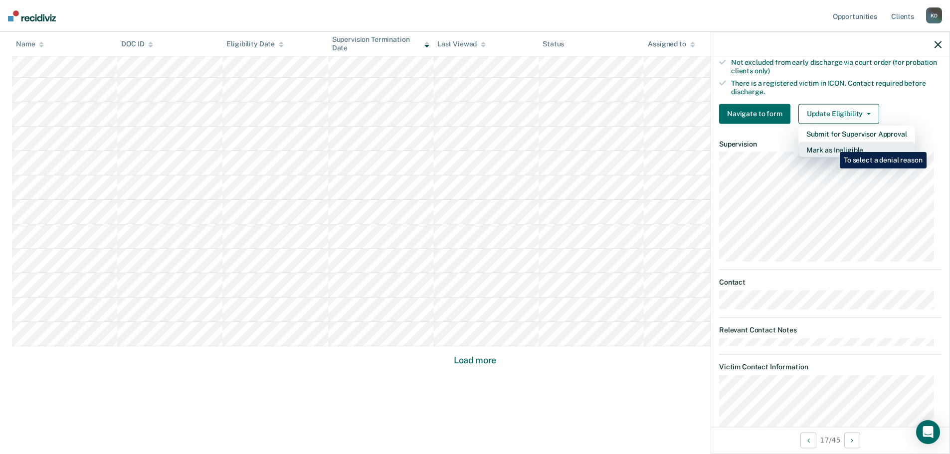
click at [833, 145] on button "Mark as Ineligible" at bounding box center [857, 150] width 117 height 16
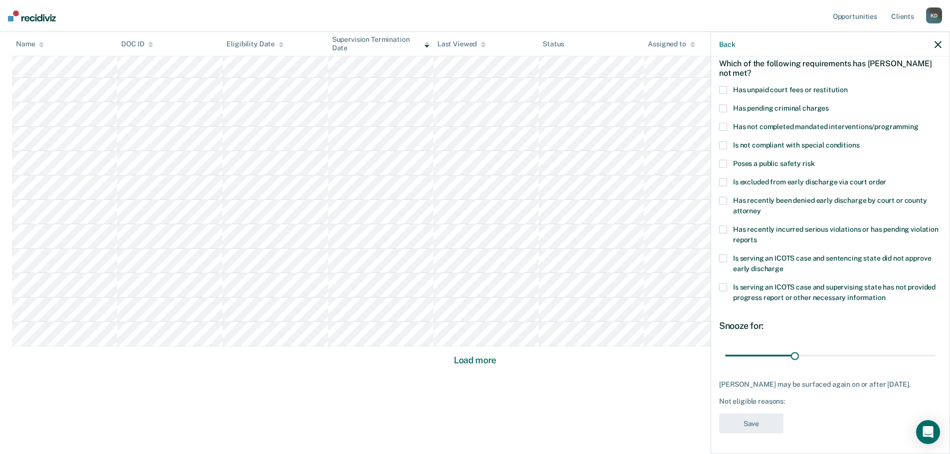
scroll to position [46, 0]
click at [726, 93] on span at bounding box center [723, 91] width 8 height 8
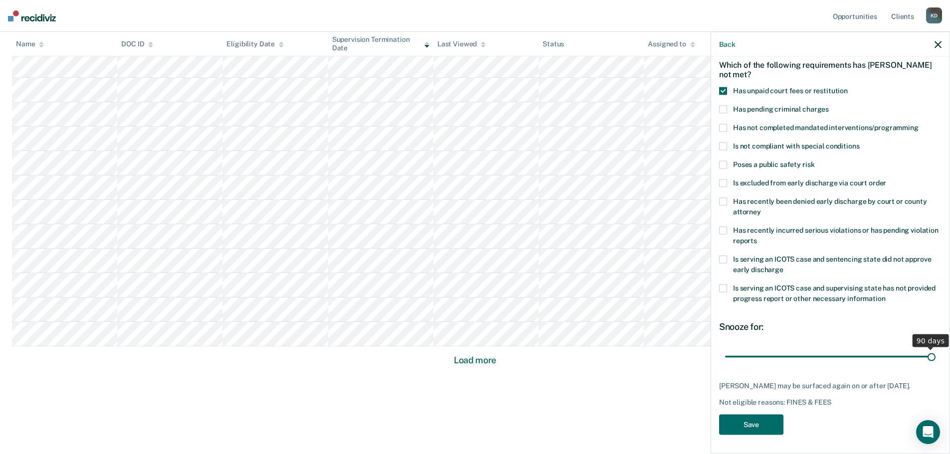
drag, startPoint x: 793, startPoint y: 356, endPoint x: 932, endPoint y: 360, distance: 139.3
type input "90"
click at [932, 360] on input "range" at bounding box center [830, 356] width 211 height 17
click at [741, 428] on button "Save" at bounding box center [751, 425] width 64 height 20
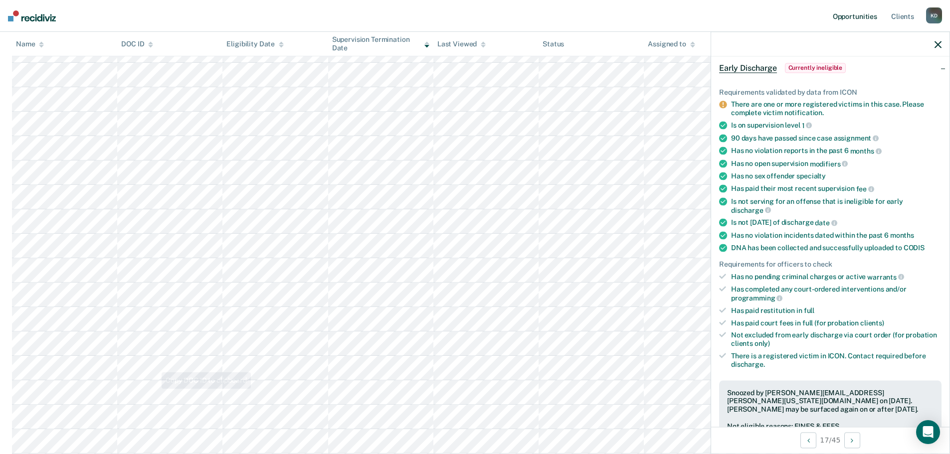
scroll to position [234, 0]
click at [744, 33] on div at bounding box center [830, 44] width 238 height 25
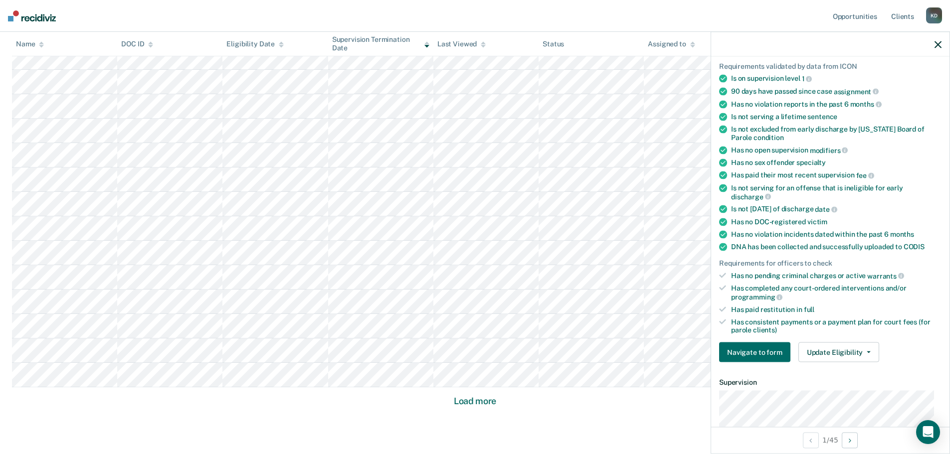
scroll to position [96, 0]
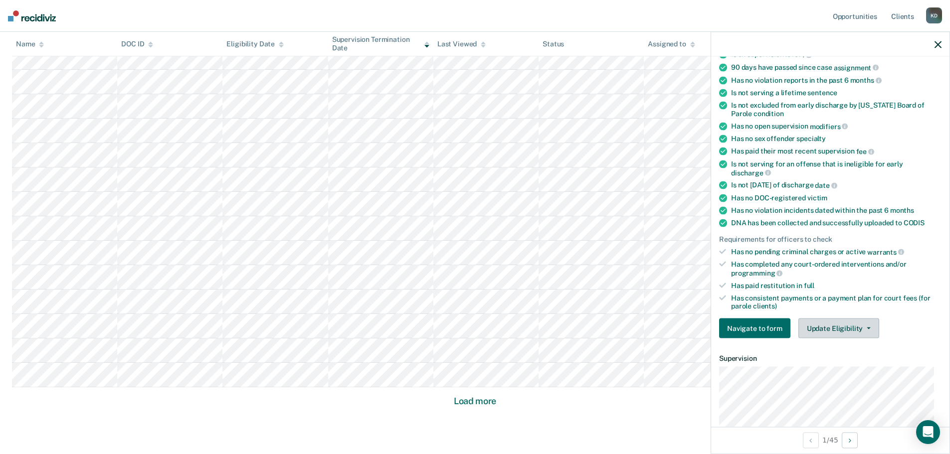
click at [834, 332] on button "Update Eligibility" at bounding box center [839, 329] width 81 height 20
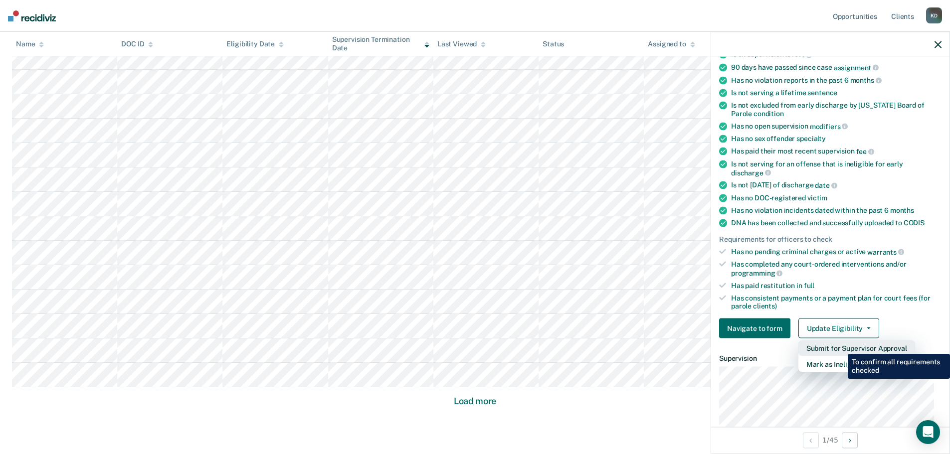
click at [841, 347] on button "Submit for Supervisor Approval" at bounding box center [857, 349] width 117 height 16
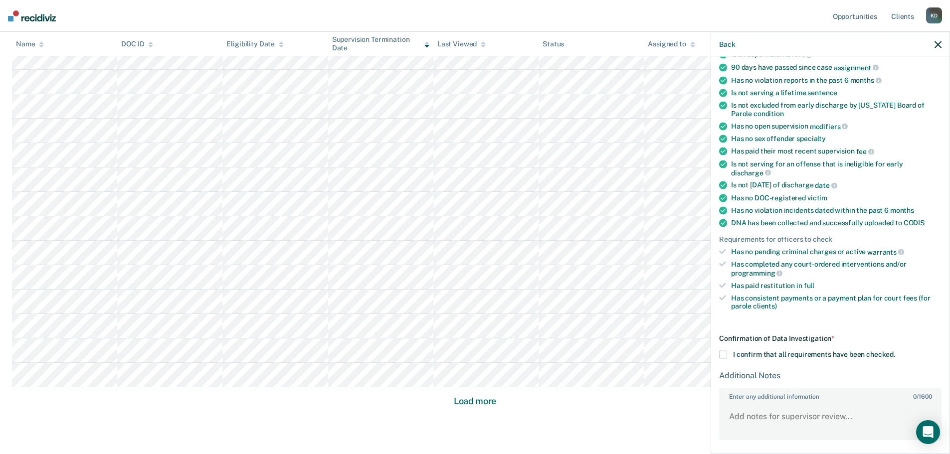
click at [723, 355] on span at bounding box center [723, 355] width 8 height 8
click at [895, 351] on input "I confirm that all requirements have been checked." at bounding box center [895, 351] width 0 height 0
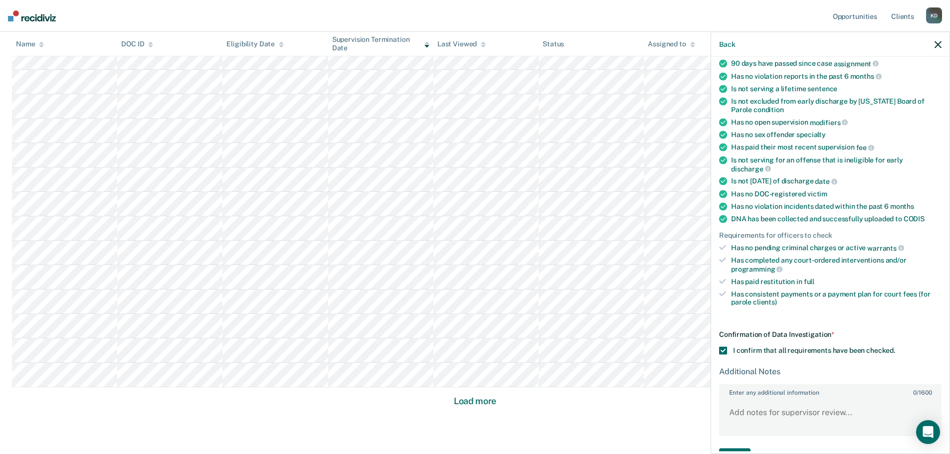
scroll to position [130, 0]
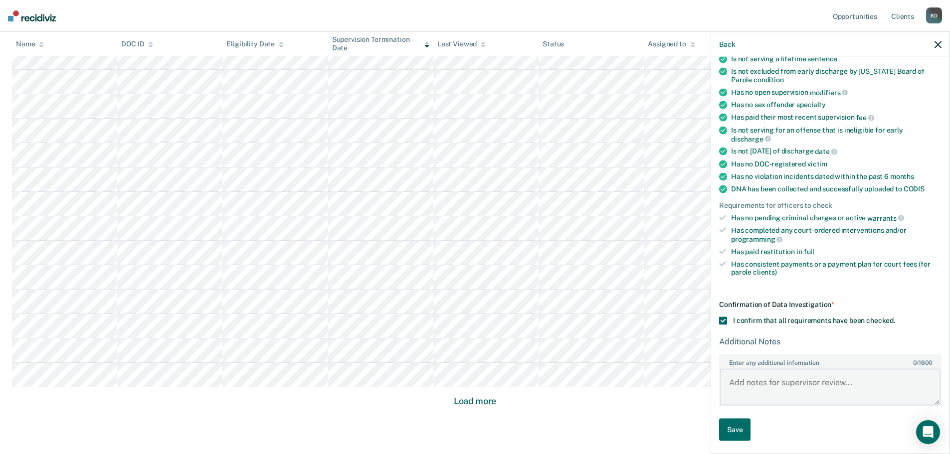
paste textarea "[PERSON_NAME] has worked for Midwest Precast Concrete since [DATE]. He has cont…"
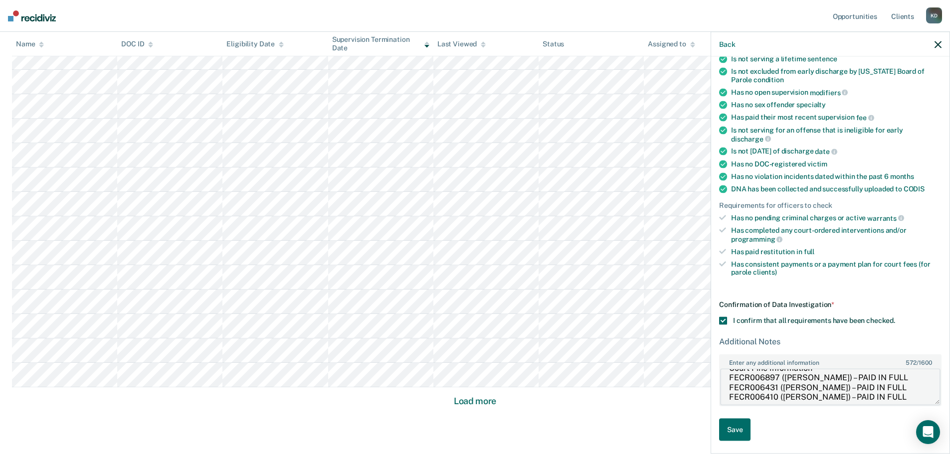
click at [886, 370] on textarea "[PERSON_NAME] has worked for Midwest Precast Concrete since [DATE]. He has cont…" at bounding box center [830, 387] width 220 height 37
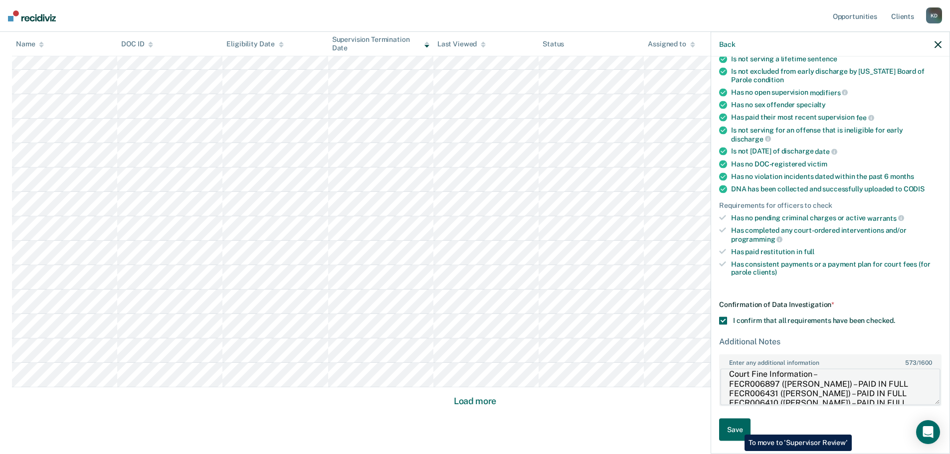
type textarea "[PERSON_NAME] has worked for Midwest Precast Concrete since [DATE]. He has cont…"
click at [737, 428] on button "Save" at bounding box center [734, 430] width 31 height 22
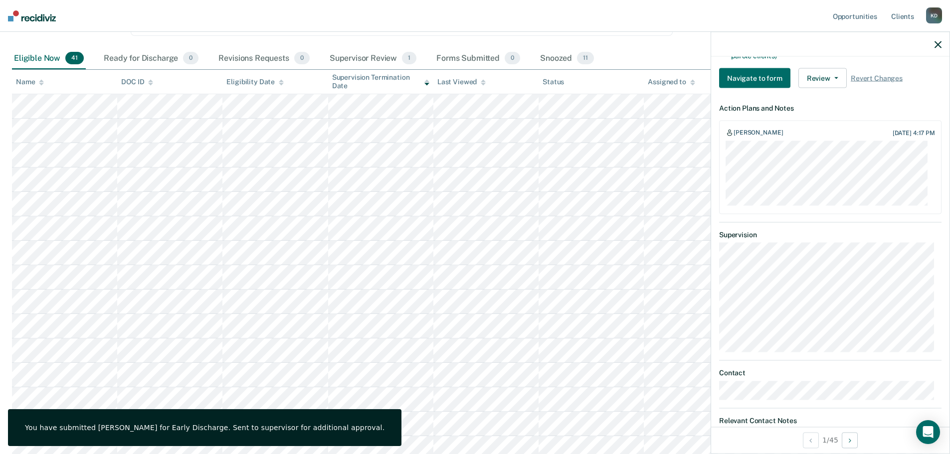
scroll to position [384, 0]
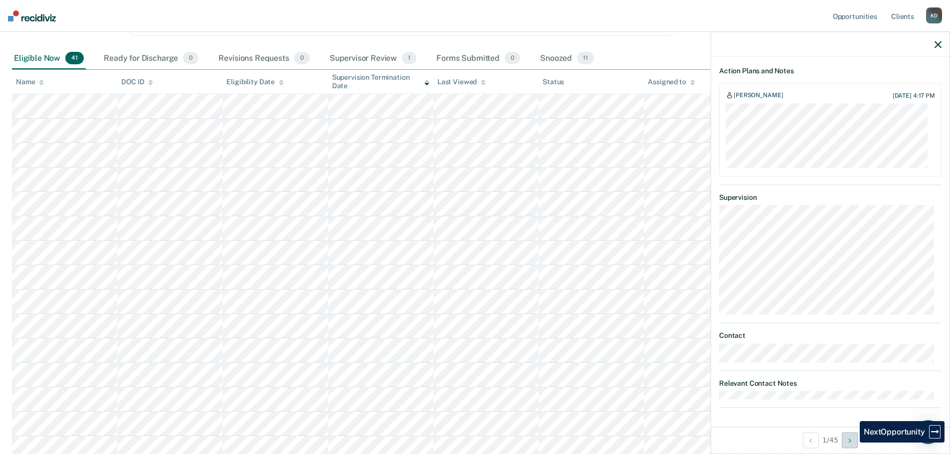
click at [853, 443] on button "Next Opportunity" at bounding box center [850, 441] width 16 height 16
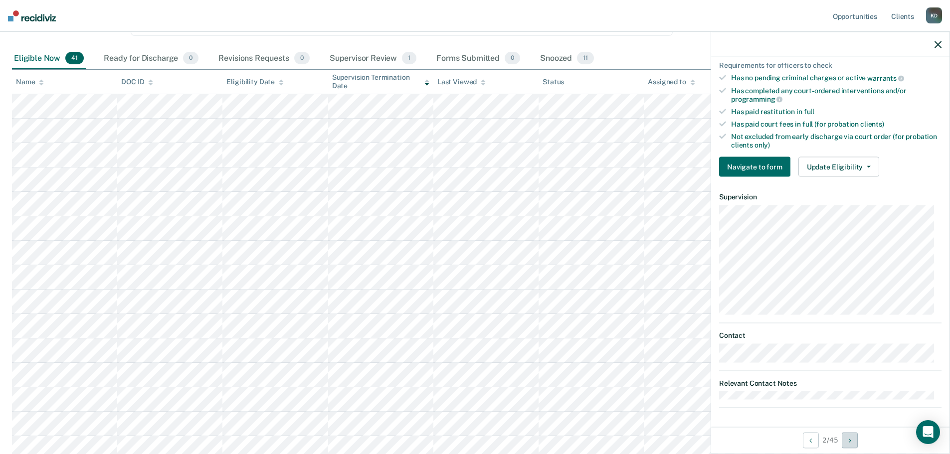
scroll to position [0, 0]
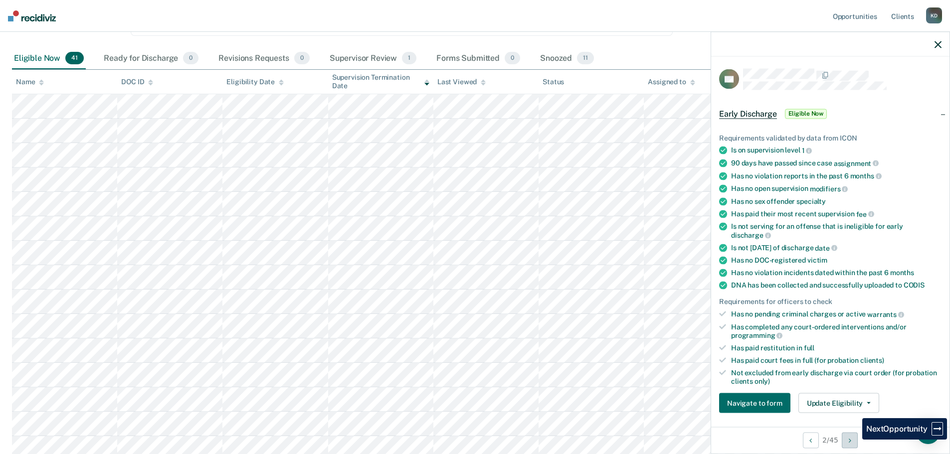
click at [854, 444] on button "Next Opportunity" at bounding box center [850, 441] width 16 height 16
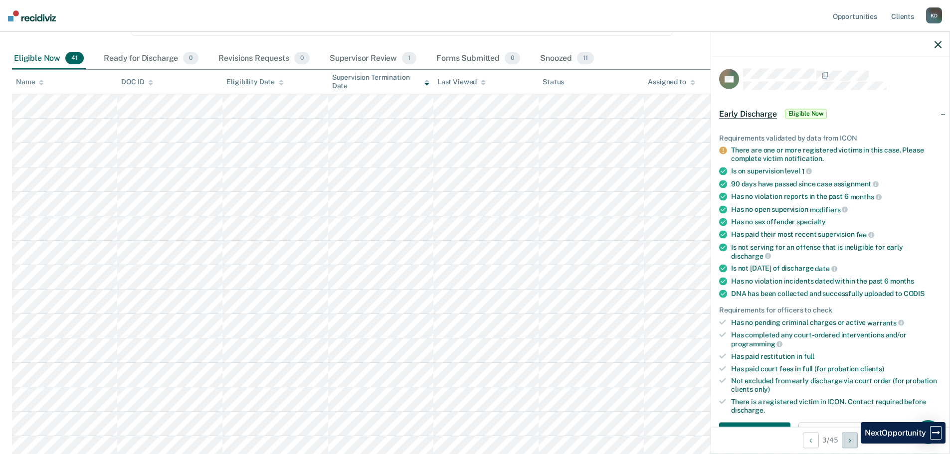
click at [854, 444] on button "Next Opportunity" at bounding box center [850, 441] width 16 height 16
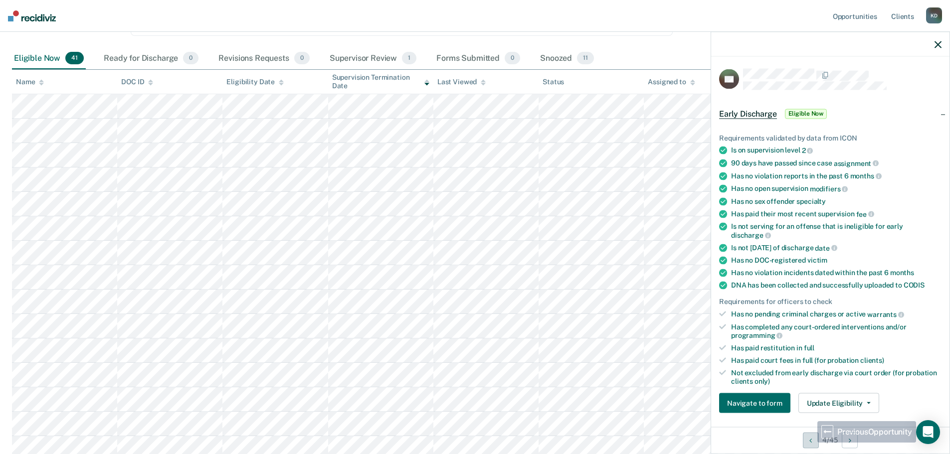
click at [808, 443] on button "Previous Opportunity" at bounding box center [811, 441] width 16 height 16
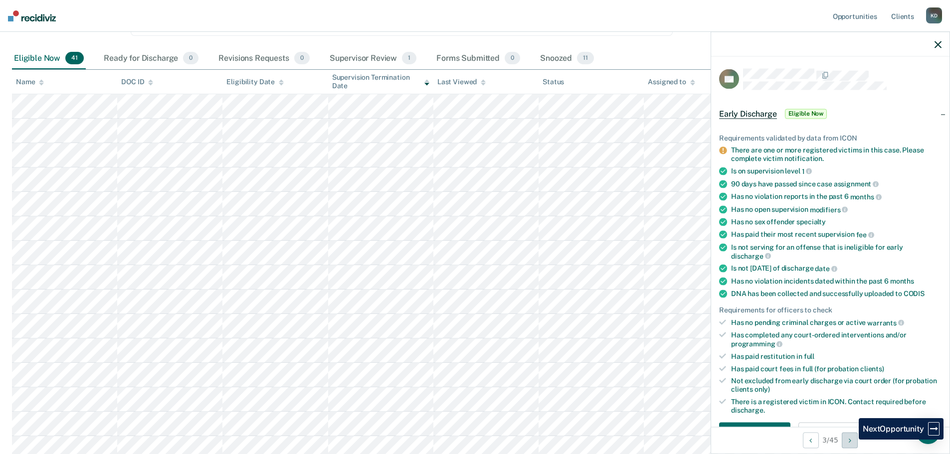
click at [850, 441] on icon "Next Opportunity" at bounding box center [850, 440] width 2 height 7
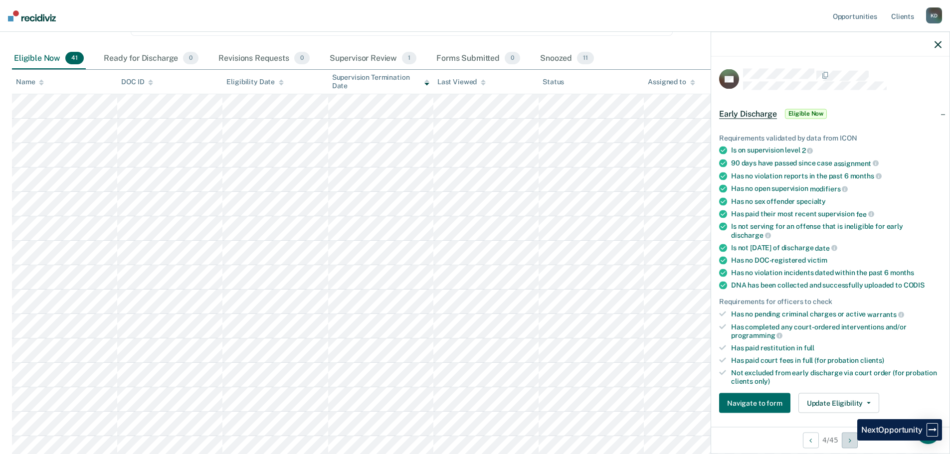
click at [850, 441] on icon "Next Opportunity" at bounding box center [850, 440] width 2 height 7
click at [855, 439] on button "Next Opportunity" at bounding box center [850, 441] width 16 height 16
click at [855, 440] on button "Next Opportunity" at bounding box center [850, 441] width 16 height 16
